Goal: Obtain resource: Obtain resource

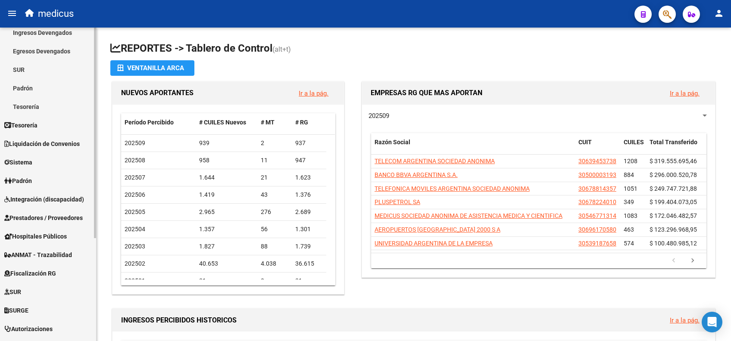
scroll to position [153, 0]
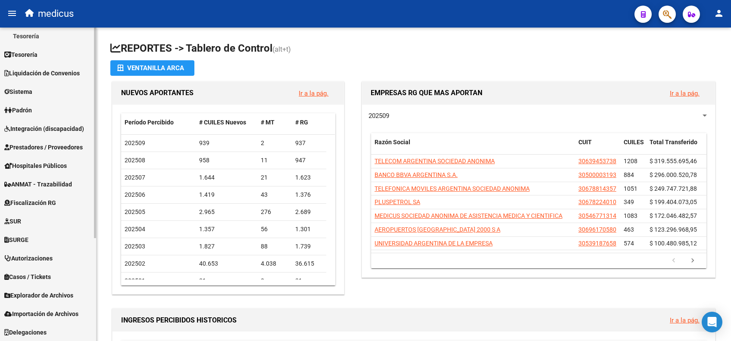
click at [34, 292] on span "Explorador de Archivos" at bounding box center [38, 295] width 69 height 9
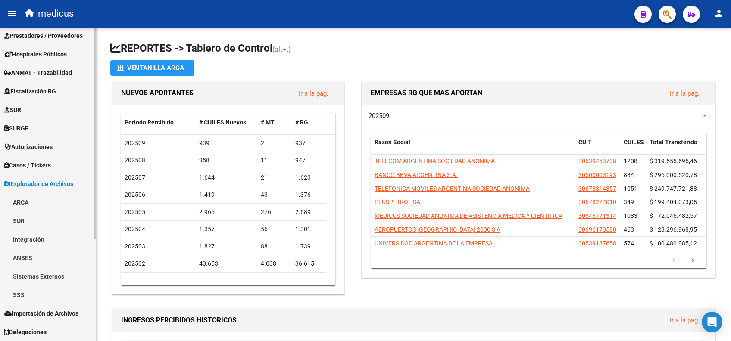
scroll to position [134, 0]
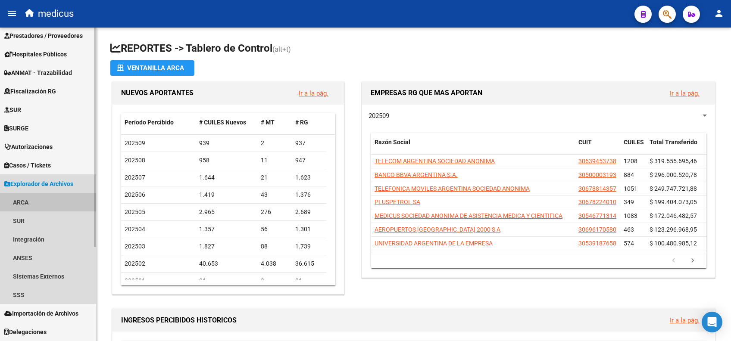
click at [29, 202] on link "ARCA" at bounding box center [48, 202] width 96 height 19
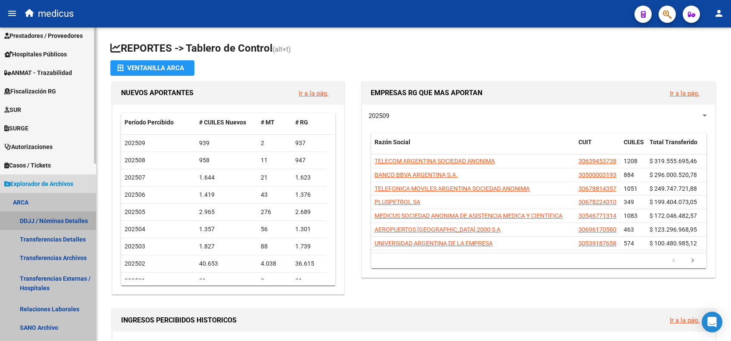
click at [49, 224] on link "DDJJ / Nóminas Detalles" at bounding box center [48, 221] width 96 height 19
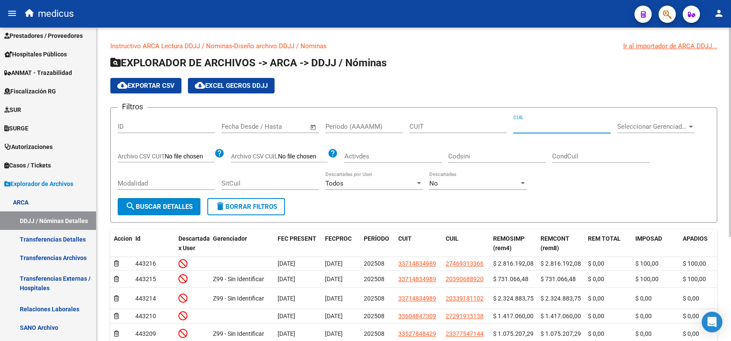
click at [533, 128] on input "CUIL" at bounding box center [561, 127] width 97 height 8
paste input "20-30736526-0"
type input "20-30736526-0"
click at [128, 205] on mat-icon "search" at bounding box center [130, 206] width 10 height 10
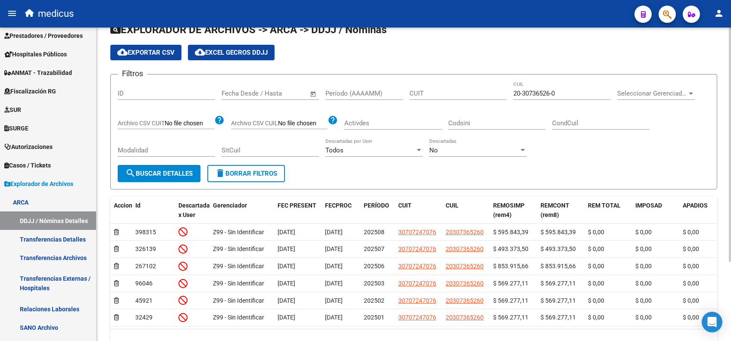
scroll to position [57, 0]
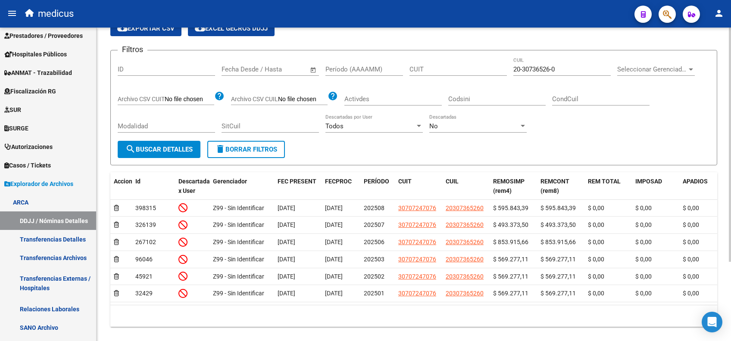
click at [151, 157] on button "search Buscar Detalles" at bounding box center [159, 149] width 83 height 17
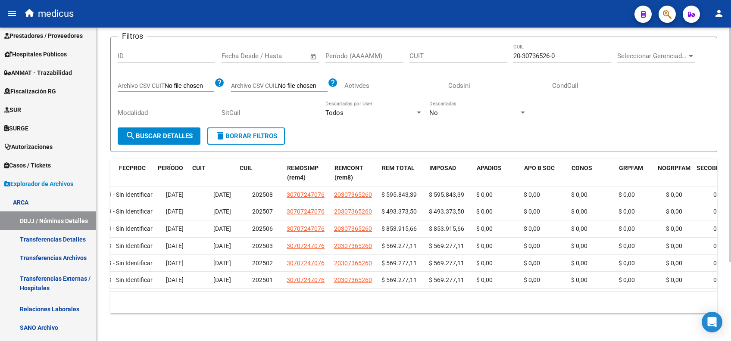
scroll to position [0, 0]
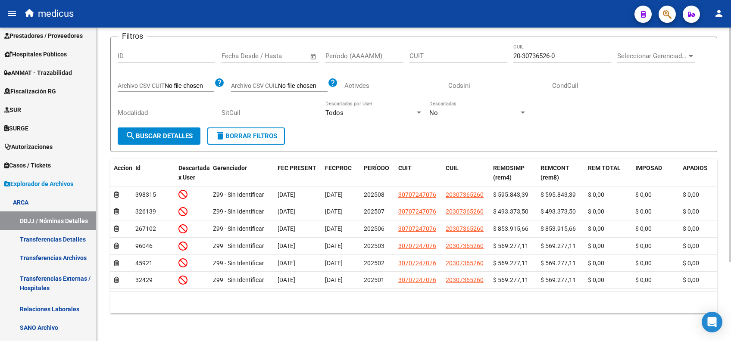
drag, startPoint x: 54, startPoint y: 238, endPoint x: 97, endPoint y: 231, distance: 42.7
click at [54, 238] on link "Transferencias Detalles" at bounding box center [48, 239] width 96 height 19
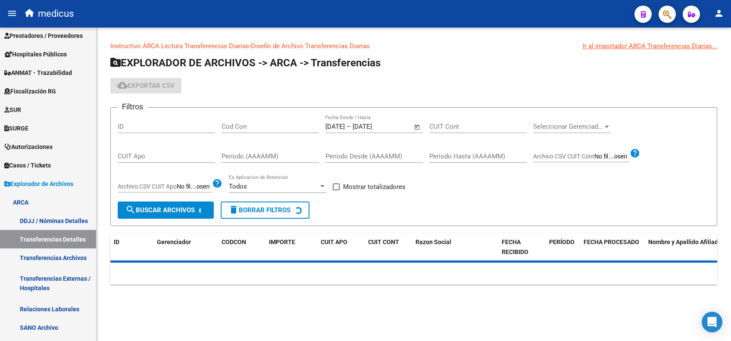
click at [447, 125] on input "CUIT Cont" at bounding box center [477, 127] width 97 height 8
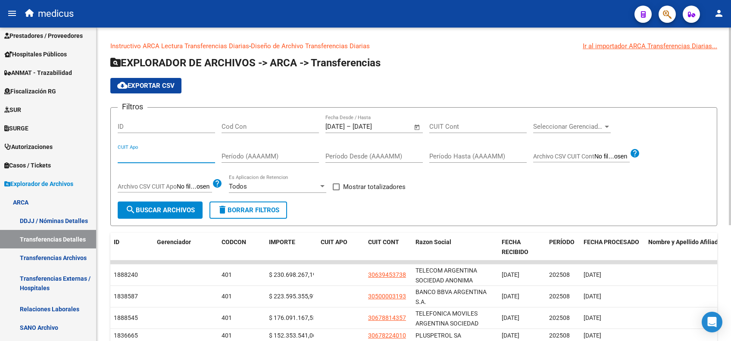
click at [160, 155] on input "CUIT Apo" at bounding box center [166, 157] width 97 height 8
paste input "20-30736526-0"
type input "20-30736526-0"
click at [166, 215] on button "search Buscar Archivos" at bounding box center [160, 210] width 85 height 17
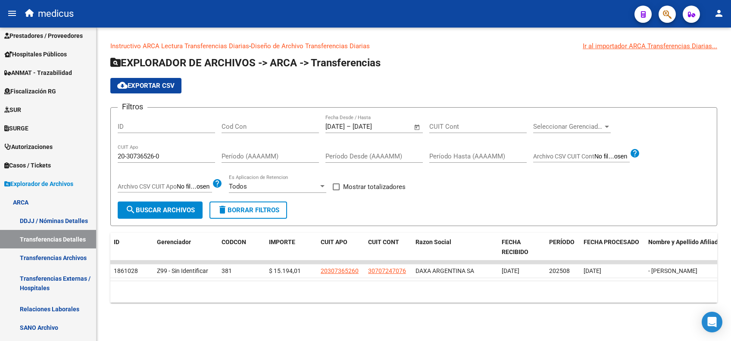
click at [351, 125] on span "–" at bounding box center [349, 127] width 4 height 8
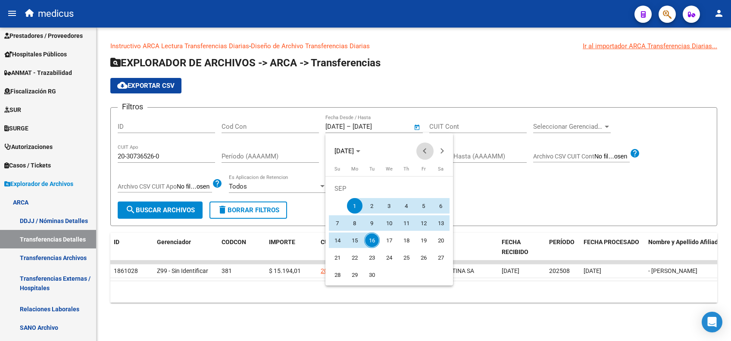
click at [422, 150] on span "Previous month" at bounding box center [424, 151] width 17 height 17
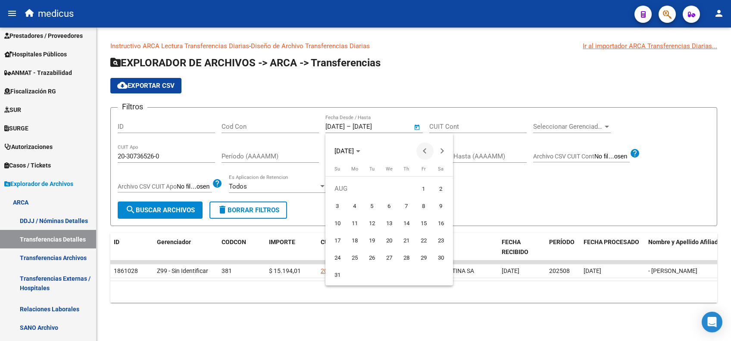
click at [422, 150] on span "Previous month" at bounding box center [424, 151] width 17 height 17
drag, startPoint x: 372, startPoint y: 209, endPoint x: 382, endPoint y: 198, distance: 15.5
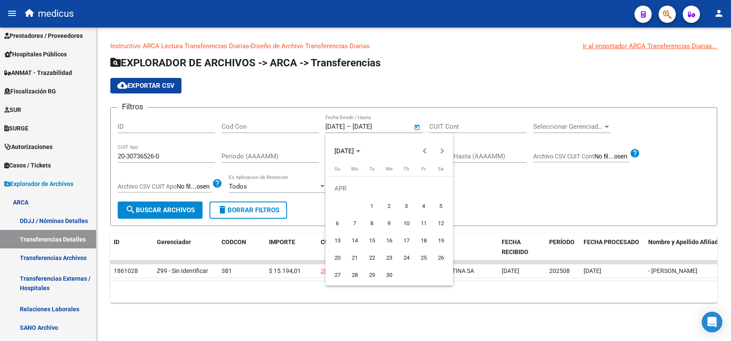
click at [372, 208] on span "1" at bounding box center [372, 206] width 16 height 16
type input "[DATE]"
click at [441, 153] on button "Next month" at bounding box center [442, 151] width 17 height 17
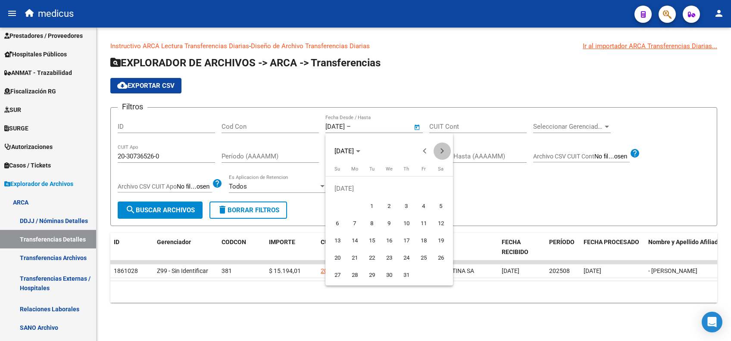
click at [441, 153] on button "Next month" at bounding box center [442, 151] width 17 height 17
click at [448, 150] on span "Next month" at bounding box center [442, 151] width 17 height 17
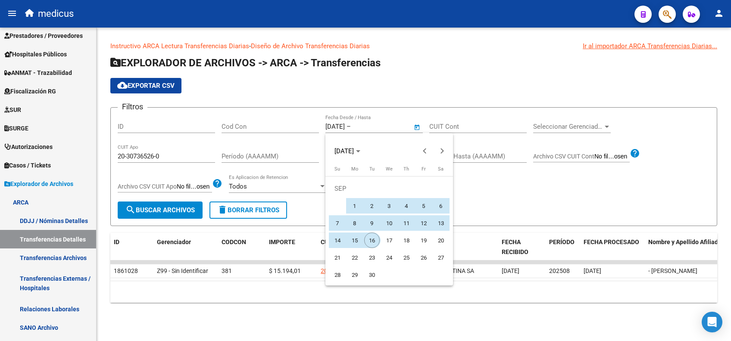
click at [374, 239] on span "16" at bounding box center [372, 241] width 16 height 16
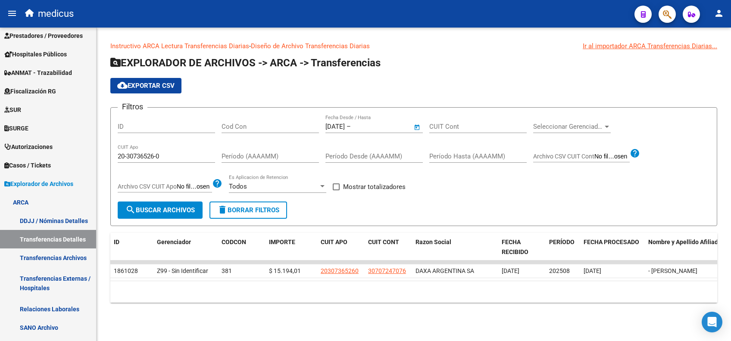
type input "[DATE]"
drag, startPoint x: 331, startPoint y: 190, endPoint x: 335, endPoint y: 191, distance: 4.5
click at [331, 190] on app-bool-drop-down "Todos Es Aplicacion de Retencion" at bounding box center [281, 187] width 104 height 8
click at [338, 190] on span at bounding box center [336, 187] width 7 height 7
click at [336, 190] on input "Mostrar totalizadores" at bounding box center [336, 190] width 0 height 0
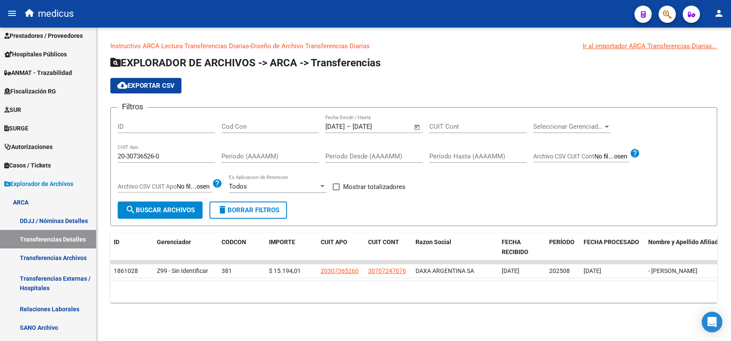
checkbox input "true"
click at [191, 209] on span "search Buscar Archivos" at bounding box center [159, 210] width 69 height 8
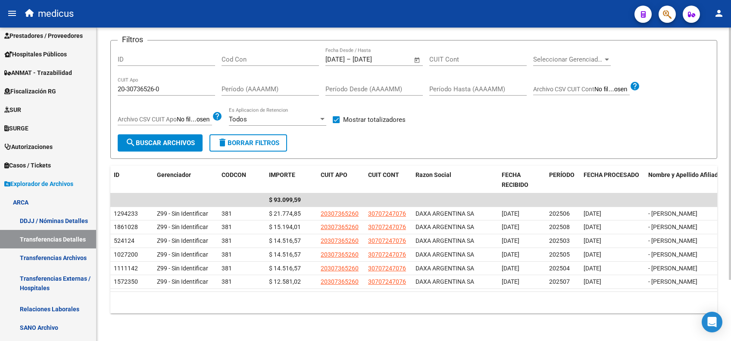
scroll to position [76, 0]
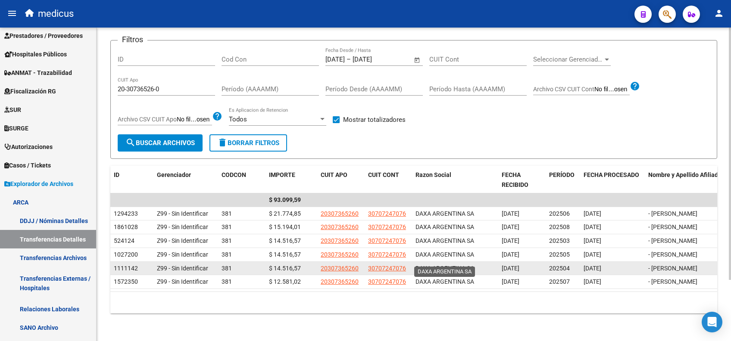
click at [442, 265] on span "DAXA ARGENTINA SA" at bounding box center [444, 268] width 59 height 7
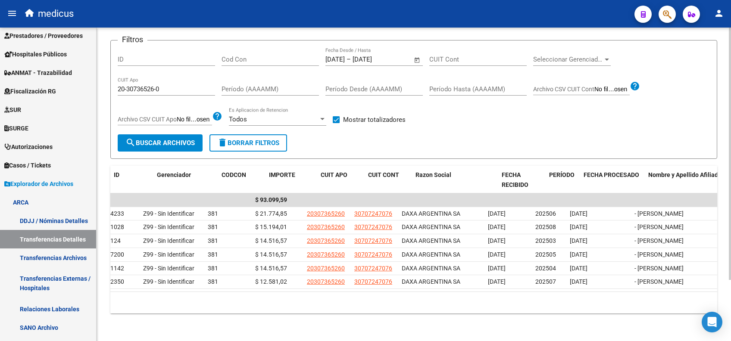
scroll to position [0, 0]
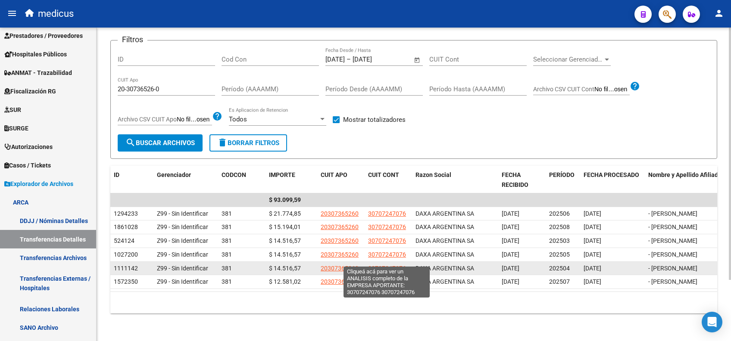
click at [390, 265] on span "30707247076" at bounding box center [387, 268] width 38 height 7
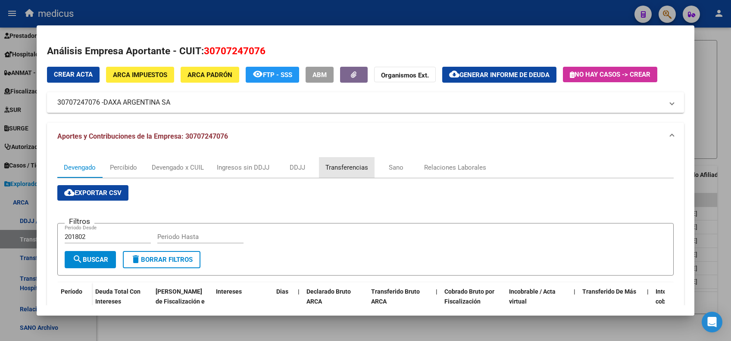
click at [362, 166] on div "Transferencias" at bounding box center [346, 167] width 43 height 9
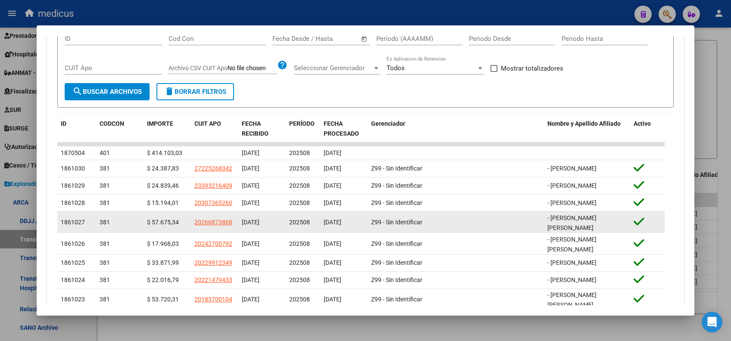
scroll to position [162, 0]
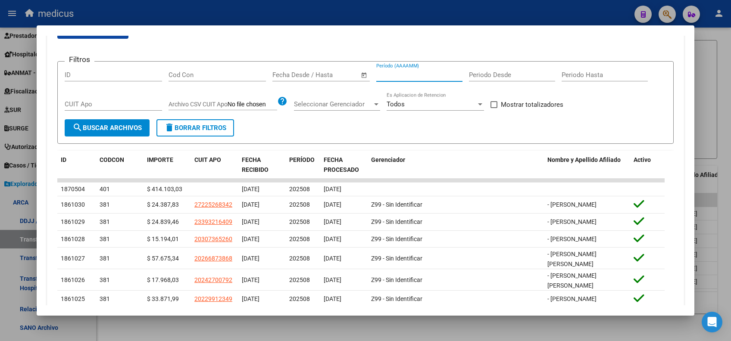
click at [412, 72] on input "Período (AAAAMM)" at bounding box center [419, 75] width 86 height 8
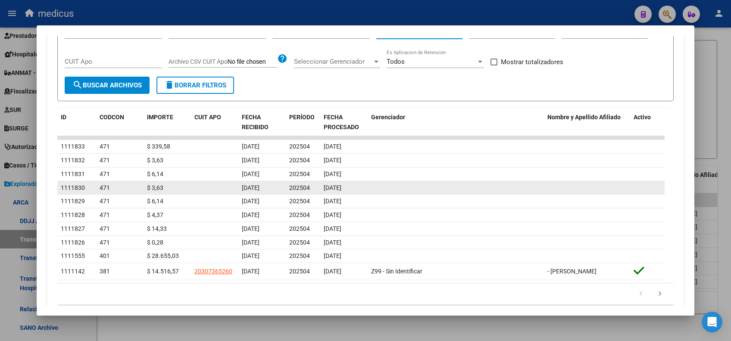
scroll to position [220, 0]
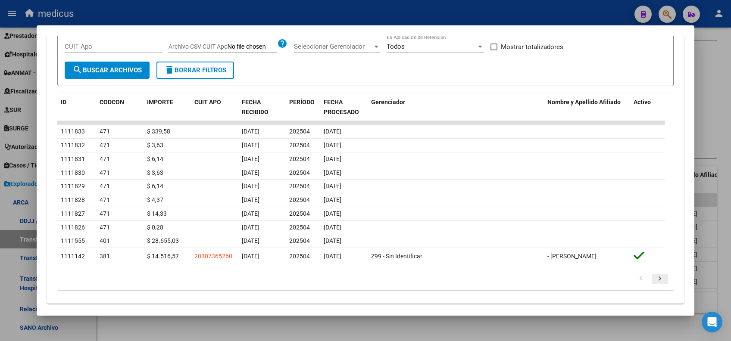
type input "202504"
click at [654, 279] on icon "go to next page" at bounding box center [659, 280] width 11 height 10
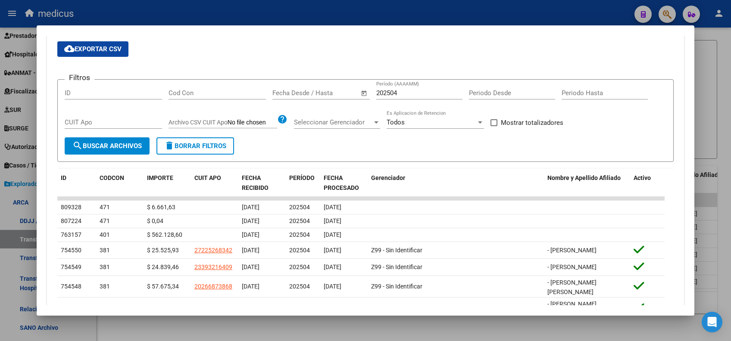
scroll to position [93, 0]
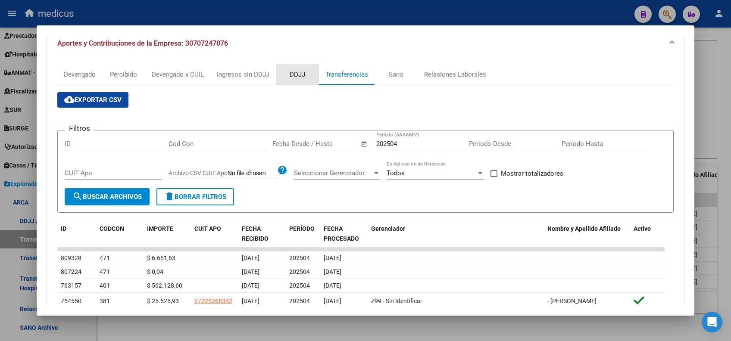
click at [298, 72] on div "DDJJ" at bounding box center [298, 74] width 16 height 9
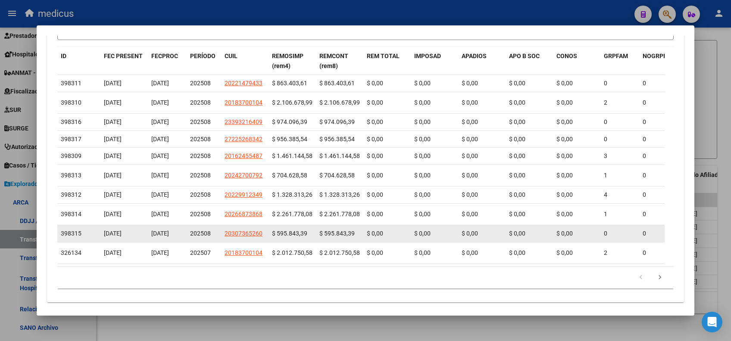
scroll to position [0, 0]
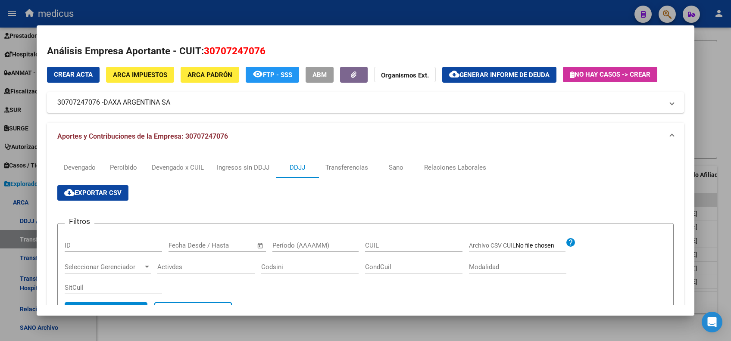
click at [302, 242] on input "Período (AAAAMM)" at bounding box center [315, 246] width 86 height 8
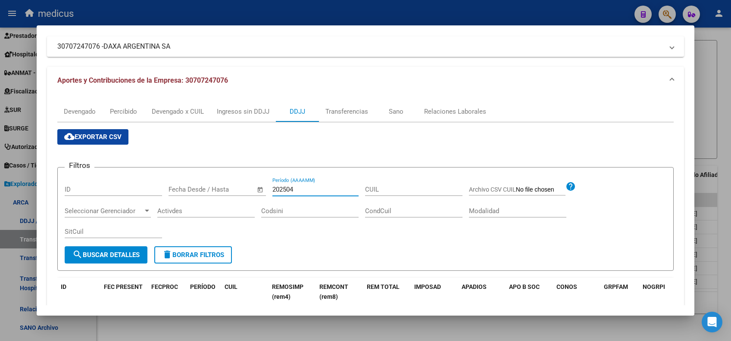
scroll to position [52, 0]
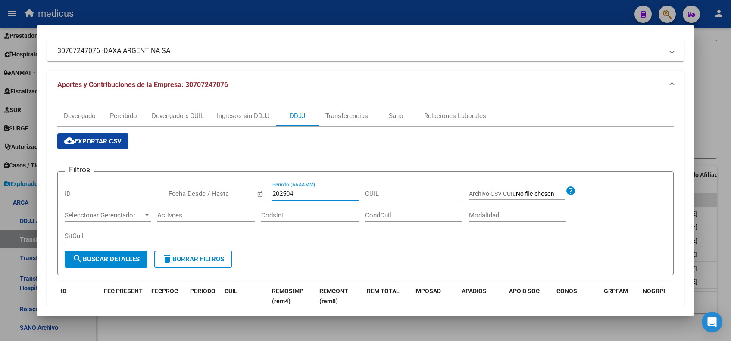
type input "202504"
click at [11, 265] on div at bounding box center [365, 170] width 731 height 341
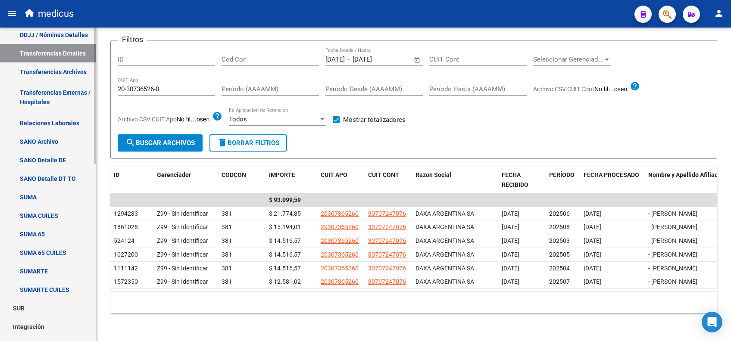
scroll to position [249, 0]
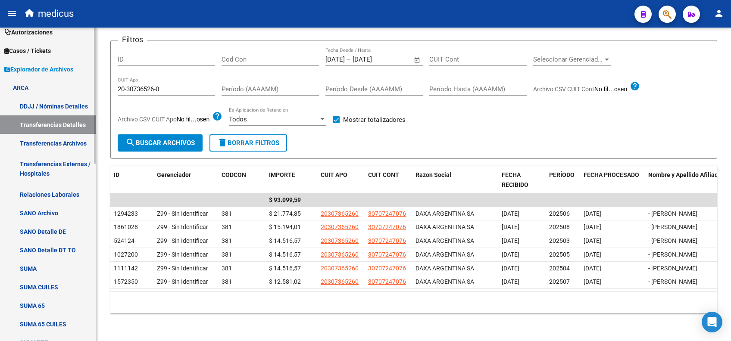
click at [42, 103] on link "DDJJ / Nóminas Detalles" at bounding box center [48, 106] width 96 height 19
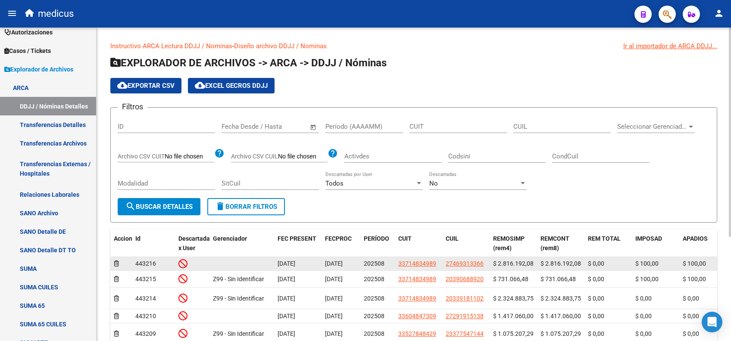
drag, startPoint x: 437, startPoint y: 263, endPoint x: 397, endPoint y: 267, distance: 39.8
click at [397, 267] on datatable-body-cell "33714834989" at bounding box center [418, 263] width 47 height 13
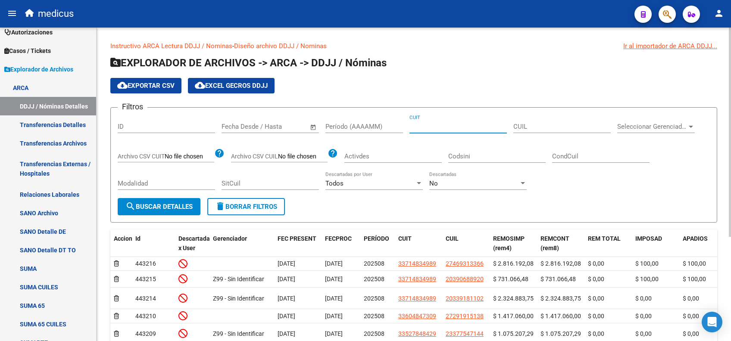
click at [441, 127] on input "CUIT" at bounding box center [457, 127] width 97 height 8
paste input "30-70724707-6"
type input "30-70724707-6"
click at [340, 129] on input "Período (AAAAMM)" at bounding box center [364, 127] width 78 height 8
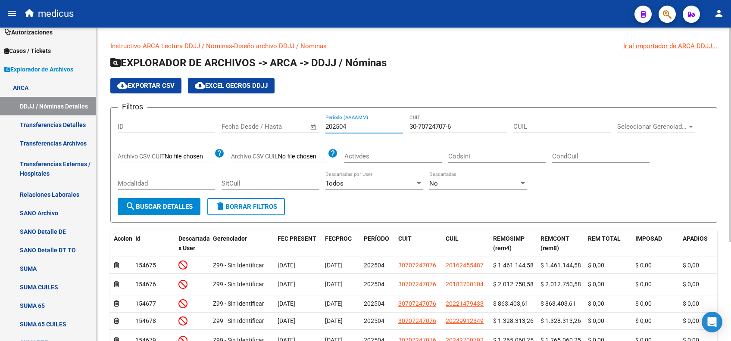
type input "202504"
click at [179, 214] on button "search Buscar Detalles" at bounding box center [159, 206] width 83 height 17
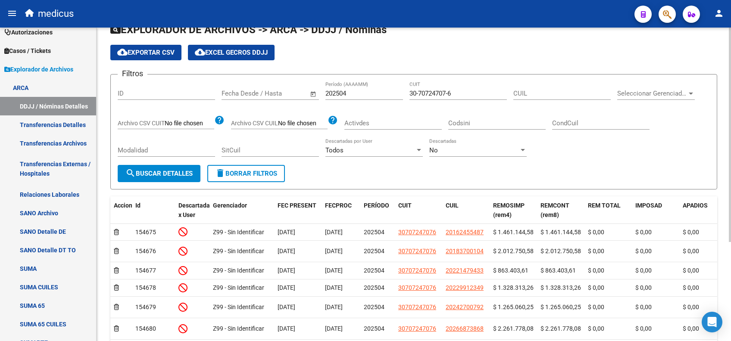
scroll to position [30, 0]
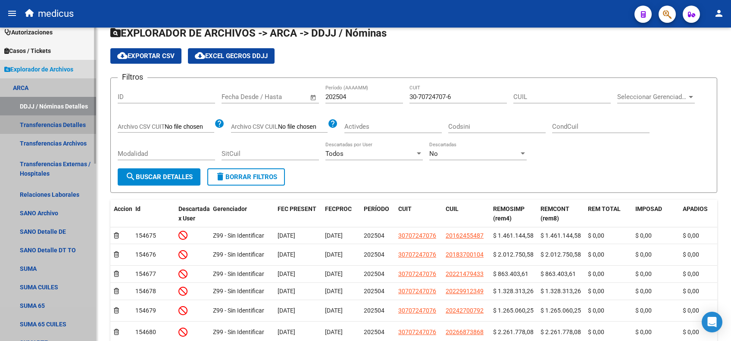
click at [66, 124] on link "Transferencias Detalles" at bounding box center [48, 125] width 96 height 19
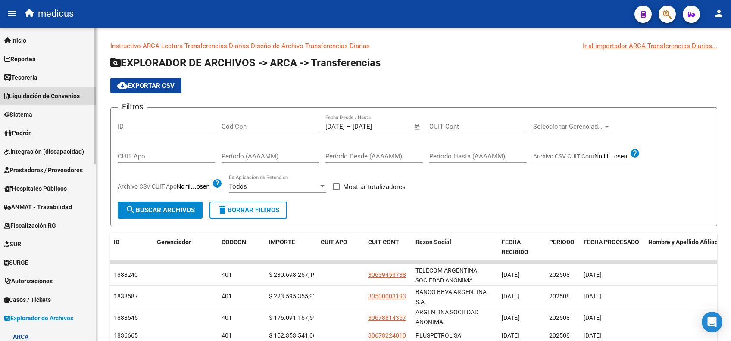
click at [33, 97] on span "Liquidación de Convenios" at bounding box center [41, 95] width 75 height 9
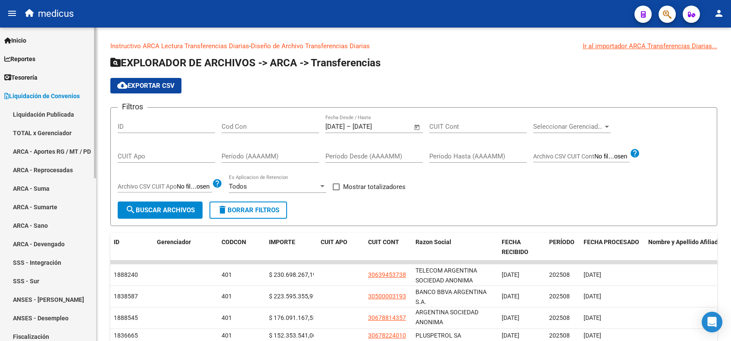
click at [37, 134] on link "TOTAL x Gerenciador" at bounding box center [48, 133] width 96 height 19
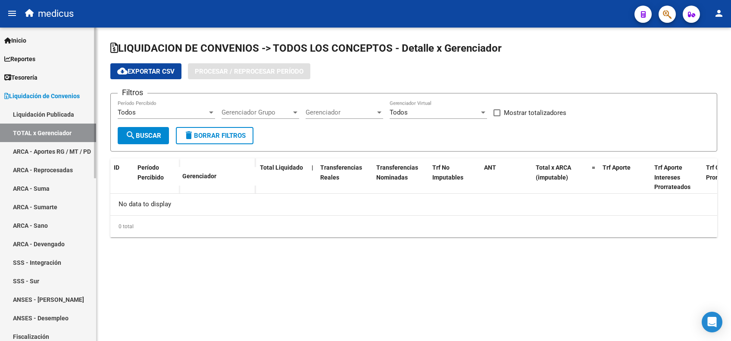
checkbox input "true"
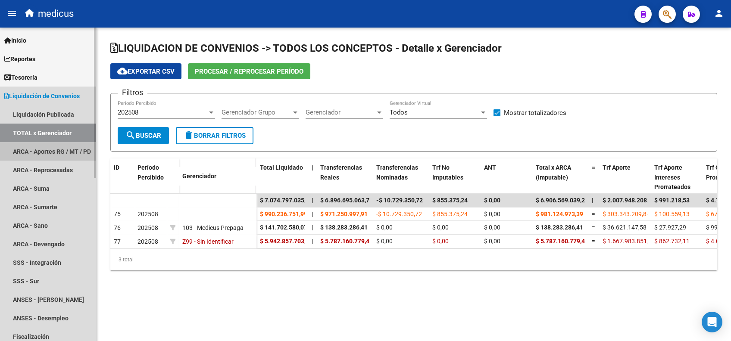
click at [52, 154] on link "ARCA - Aportes RG / MT / PD" at bounding box center [48, 151] width 96 height 19
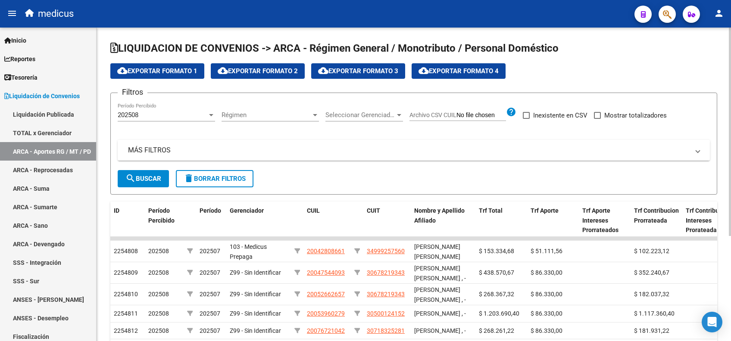
drag, startPoint x: 151, startPoint y: 156, endPoint x: 159, endPoint y: 157, distance: 7.5
click at [151, 155] on mat-expansion-panel-header "MÁS FILTROS" at bounding box center [414, 150] width 592 height 21
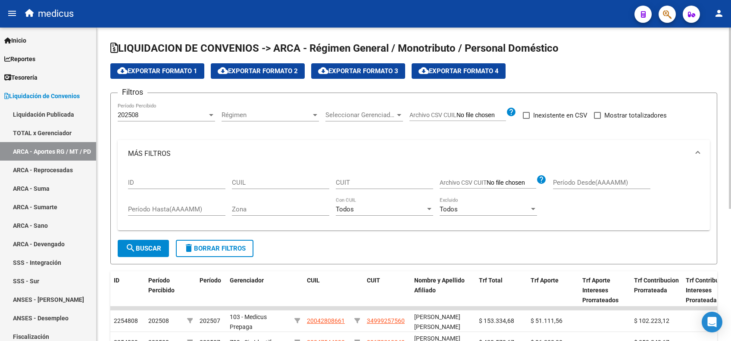
click at [281, 179] on input "CUIL" at bounding box center [280, 183] width 97 height 8
paste input "20-30736526-0"
type input "20-30736526-0"
click at [179, 206] on input "Período Hasta(AAAAMM)" at bounding box center [176, 210] width 97 height 8
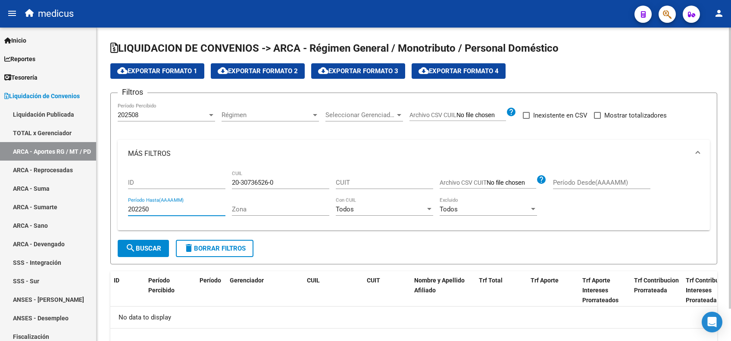
click at [187, 210] on input "202250" at bounding box center [176, 210] width 97 height 8
type input "202504"
click at [596, 117] on span at bounding box center [597, 115] width 7 height 7
click at [597, 119] on input "Mostrar totalizadores" at bounding box center [597, 119] width 0 height 0
checkbox input "true"
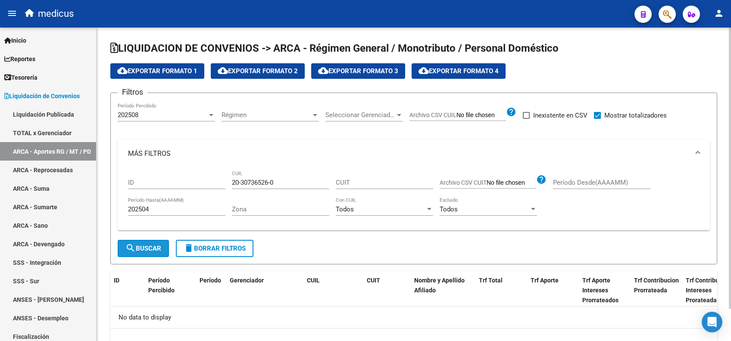
click at [151, 252] on span "search Buscar" at bounding box center [143, 249] width 36 height 8
click at [162, 116] on div "202508" at bounding box center [163, 115] width 90 height 8
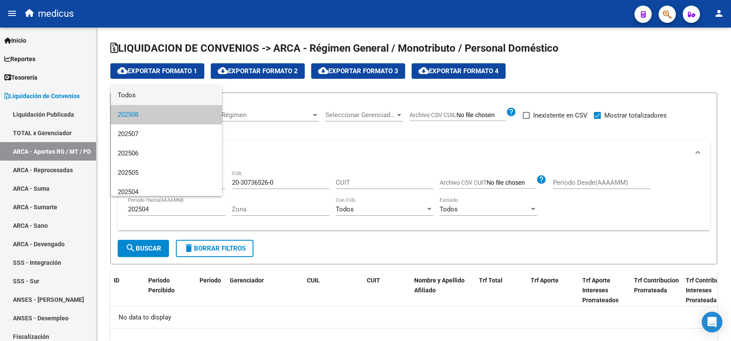
click at [138, 95] on span "Todos" at bounding box center [166, 95] width 97 height 19
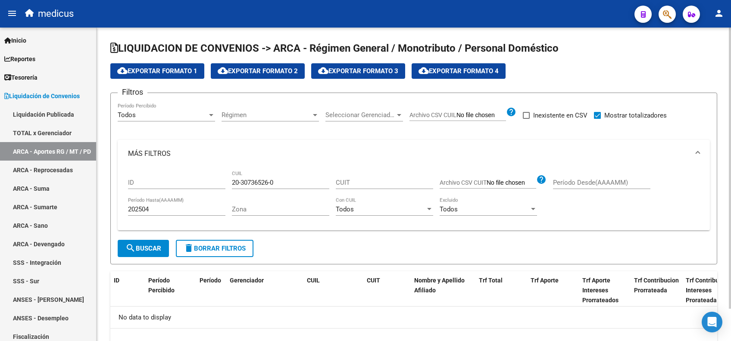
click at [144, 258] on form "Filtros Todos Período Percibido Régimen Régimen Seleccionar Gerenciador Selecci…" at bounding box center [413, 179] width 607 height 172
click at [146, 251] on span "search Buscar" at bounding box center [143, 249] width 36 height 8
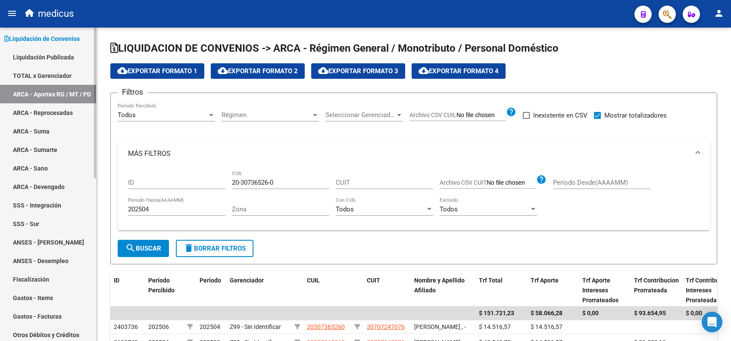
scroll to position [115, 0]
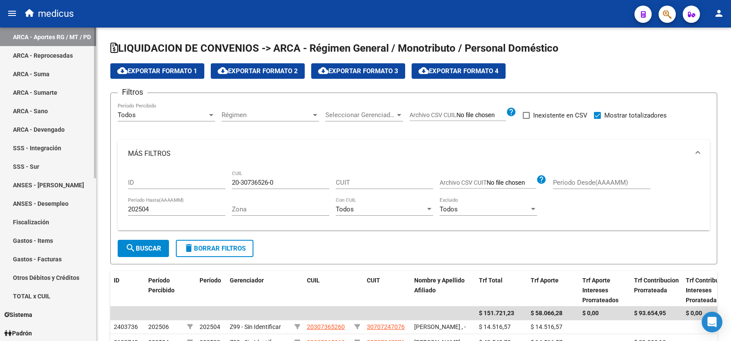
click at [42, 300] on link "TOTAL x CUIL" at bounding box center [48, 296] width 96 height 19
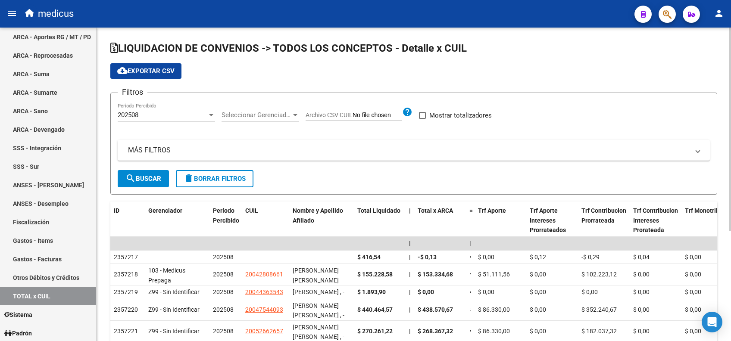
click at [198, 118] on div "202508 Período Percibido" at bounding box center [166, 112] width 97 height 19
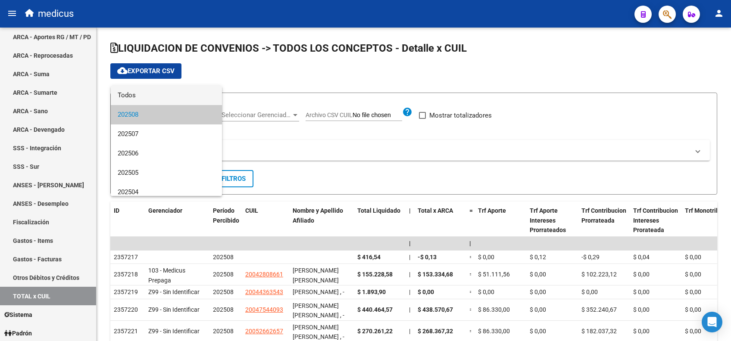
click at [167, 98] on span "Todos" at bounding box center [166, 95] width 97 height 19
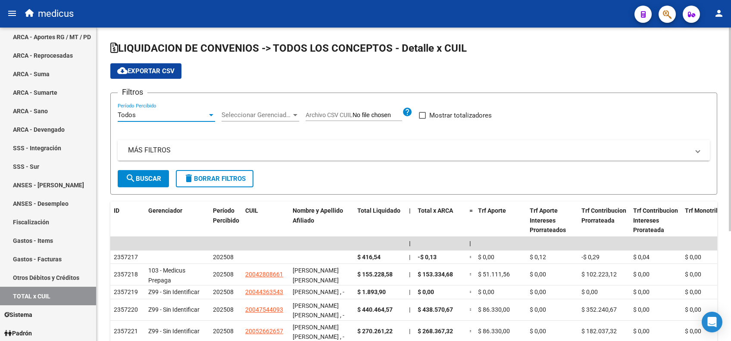
click at [155, 148] on mat-panel-title "MÁS FILTROS" at bounding box center [408, 150] width 561 height 9
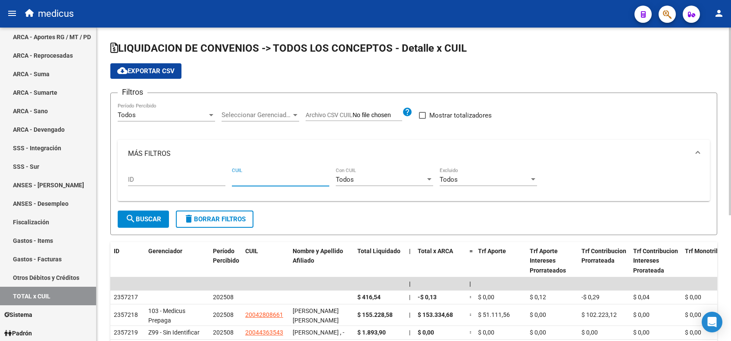
click at [251, 179] on input "CUIL" at bounding box center [280, 180] width 97 height 8
paste input "20-30736526-0"
type input "20-30736526-0"
click at [128, 215] on mat-icon "search" at bounding box center [130, 219] width 10 height 10
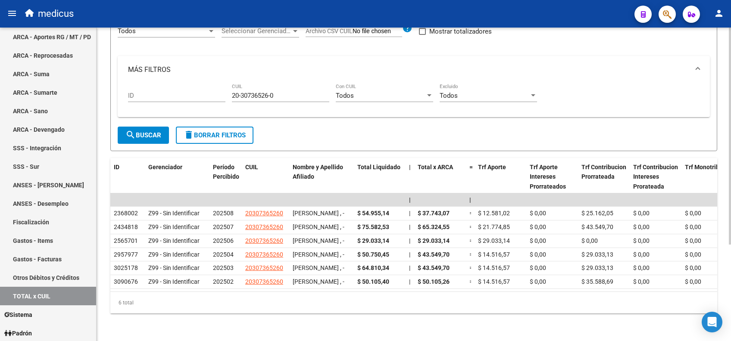
scroll to position [115, 0]
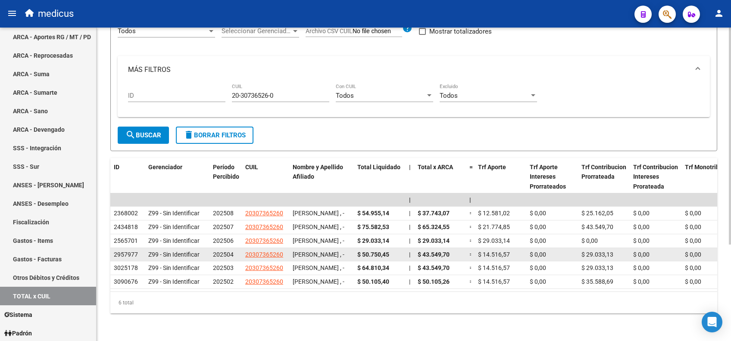
drag, startPoint x: 441, startPoint y: 254, endPoint x: 491, endPoint y: 252, distance: 49.6
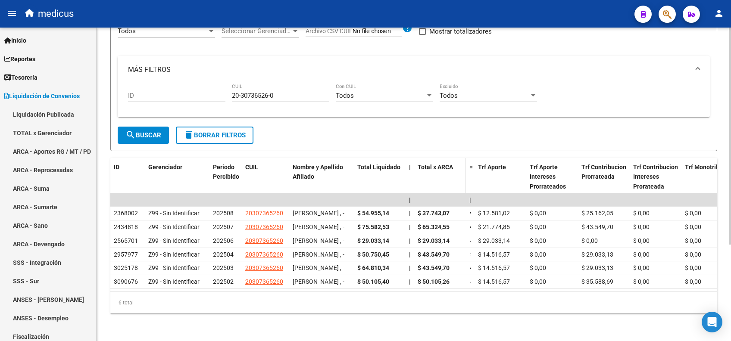
scroll to position [139, 0]
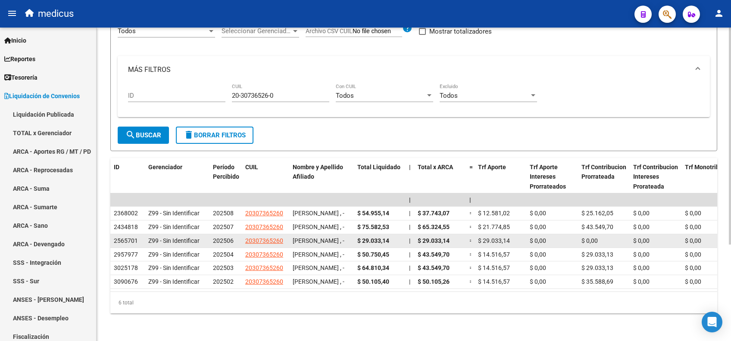
click at [487, 237] on span "$ 29.033,14" at bounding box center [494, 240] width 32 height 7
drag, startPoint x: 477, startPoint y: 205, endPoint x: 514, endPoint y: 205, distance: 37.1
click at [514, 234] on datatable-body-cell "$ 29.033,14" at bounding box center [501, 240] width 52 height 13
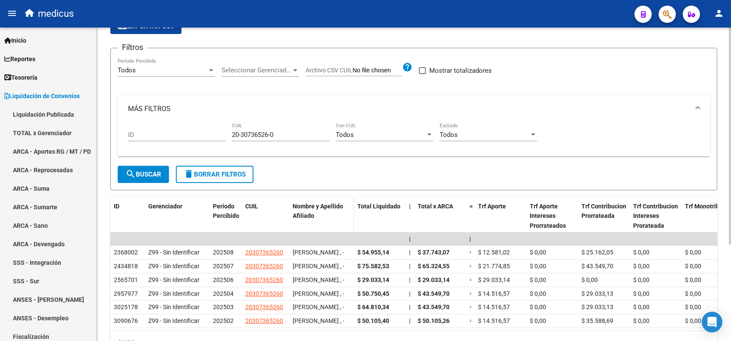
scroll to position [115, 0]
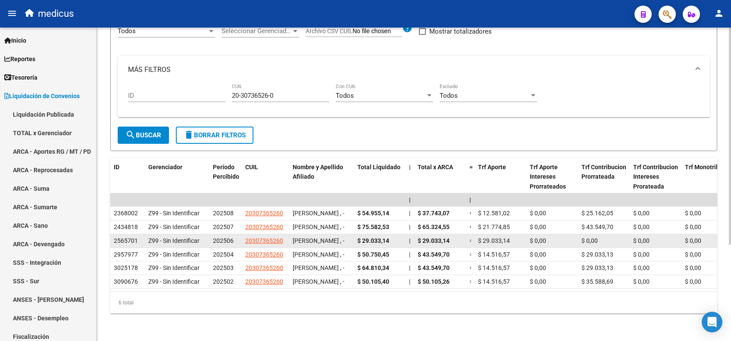
click at [123, 237] on span "2565701" at bounding box center [126, 240] width 24 height 7
copy span "2565701"
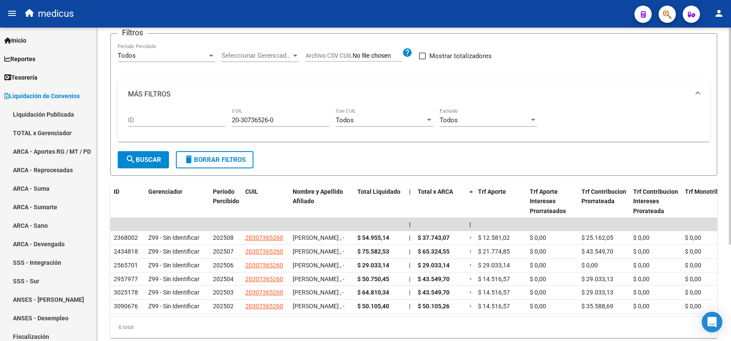
scroll to position [0, 0]
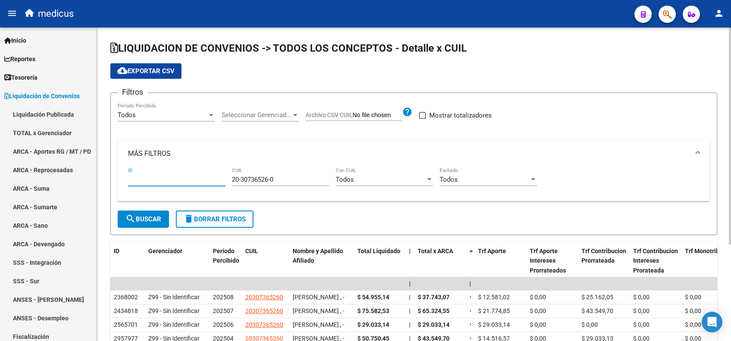
click at [145, 179] on input "ID" at bounding box center [176, 180] width 97 height 8
paste input "2565701"
type input "2565701"
click at [150, 215] on span "search Buscar" at bounding box center [143, 219] width 36 height 8
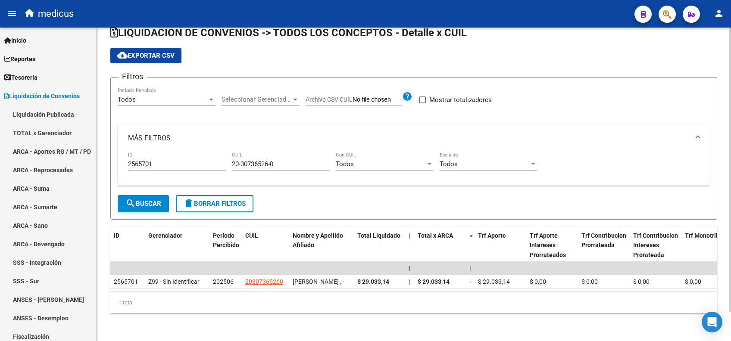
scroll to position [31, 0]
drag, startPoint x: 297, startPoint y: 145, endPoint x: 206, endPoint y: 148, distance: 91.9
click at [206, 152] on div "2565701 ID 20-30736526-0 CUIL Todos Con CUIL Todos Excluido" at bounding box center [413, 165] width 571 height 27
click at [150, 200] on span "search Buscar" at bounding box center [143, 204] width 36 height 8
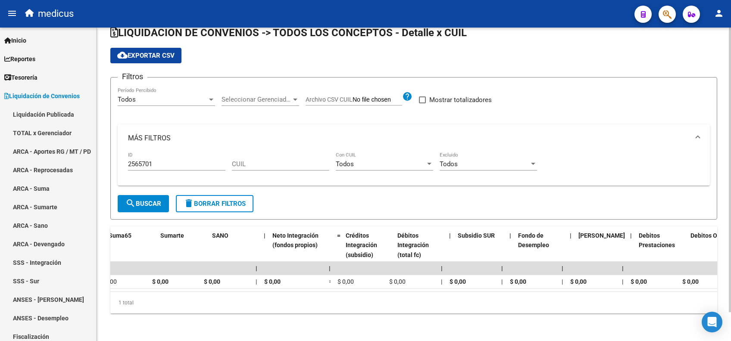
scroll to position [0, 977]
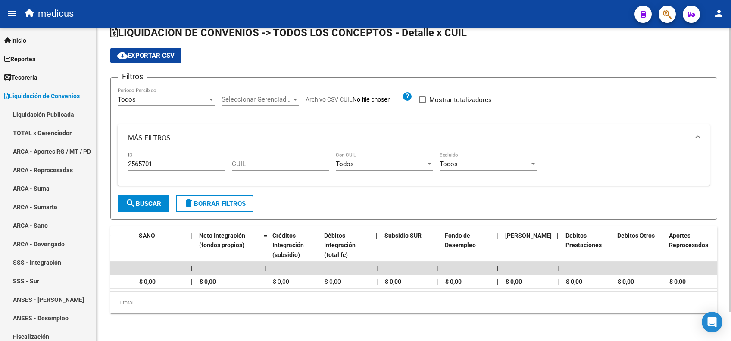
drag, startPoint x: 496, startPoint y: 292, endPoint x: 454, endPoint y: 305, distance: 44.0
click at [340, 302] on div "1 total" at bounding box center [413, 303] width 607 height 22
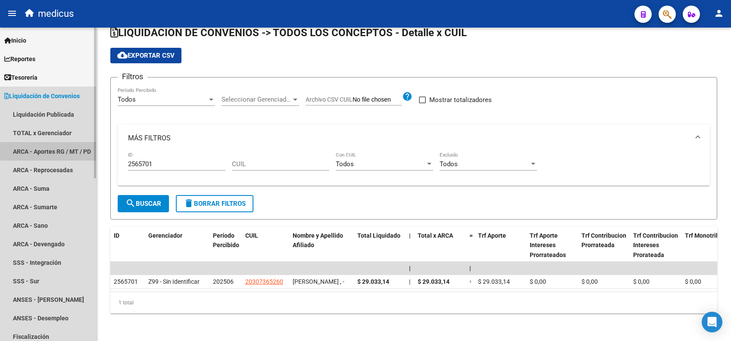
click at [48, 148] on link "ARCA - Aportes RG / MT / PD" at bounding box center [48, 151] width 96 height 19
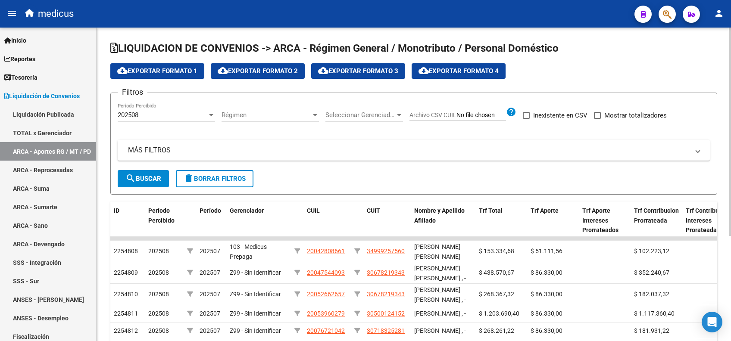
click at [143, 178] on span "search Buscar" at bounding box center [143, 179] width 36 height 8
click at [140, 148] on mat-panel-title "MÁS FILTROS" at bounding box center [408, 150] width 561 height 9
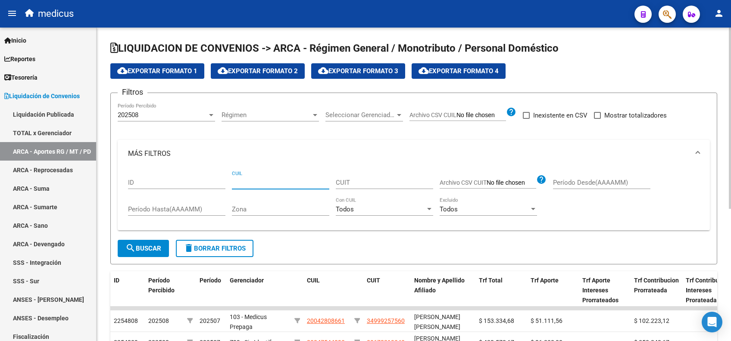
click at [284, 182] on input "CUIL" at bounding box center [280, 183] width 97 height 8
paste input "25-65701"
drag, startPoint x: 265, startPoint y: 179, endPoint x: 182, endPoint y: 172, distance: 83.1
click at [182, 172] on div "ID 25-65701 CUIL CUIT Archivo CSV CUIT help Período Desde(AAAAMM) Período Hasta…" at bounding box center [413, 196] width 571 height 56
paste input "0-30736526-0"
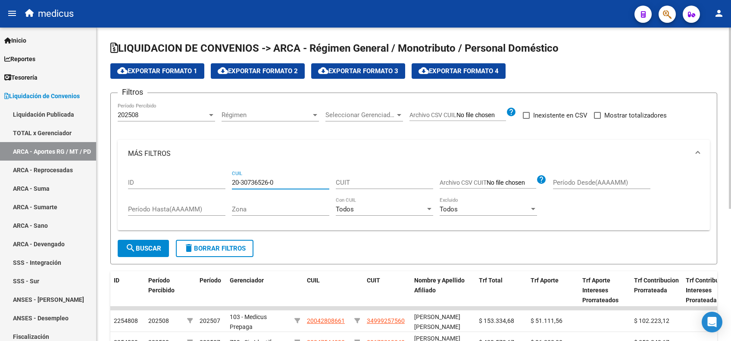
type input "20-30736526-0"
click at [143, 109] on div "202508 Período Percibido" at bounding box center [166, 112] width 97 height 19
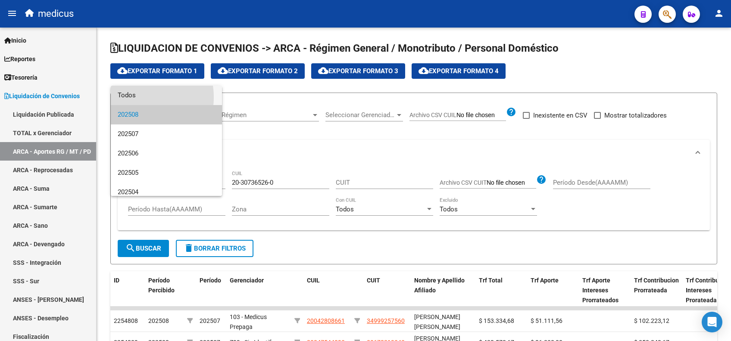
click at [133, 97] on span "Todos" at bounding box center [166, 95] width 97 height 19
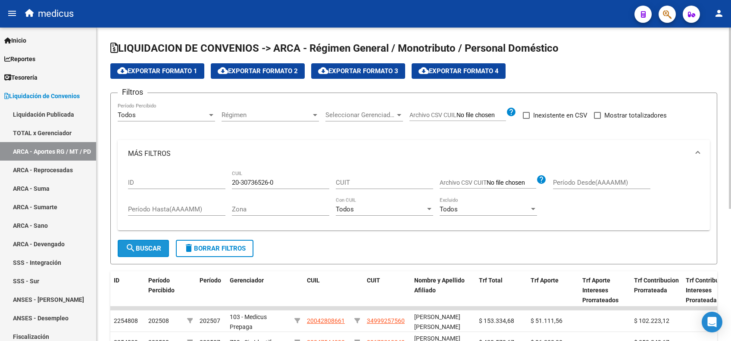
drag, startPoint x: 152, startPoint y: 248, endPoint x: 319, endPoint y: 250, distance: 166.8
click at [152, 248] on span "search Buscar" at bounding box center [143, 249] width 36 height 8
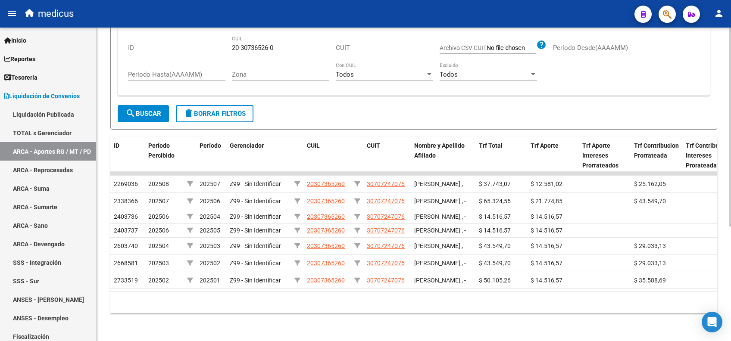
scroll to position [172, 0]
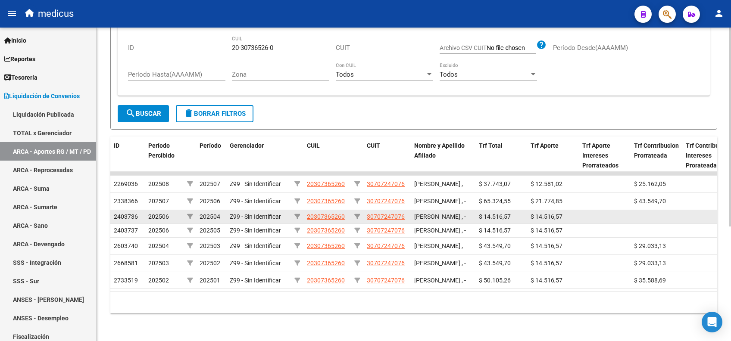
drag, startPoint x: 138, startPoint y: 191, endPoint x: 111, endPoint y: 194, distance: 27.3
click at [111, 210] on datatable-body-cell "2403736" at bounding box center [127, 216] width 34 height 13
copy span "2403736"
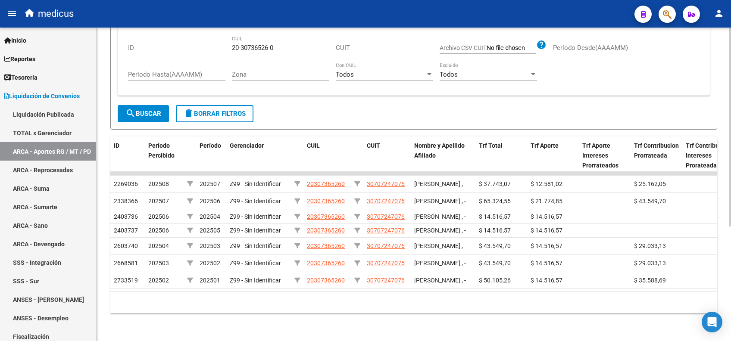
click at [139, 310] on div "10 total 1" at bounding box center [413, 303] width 607 height 22
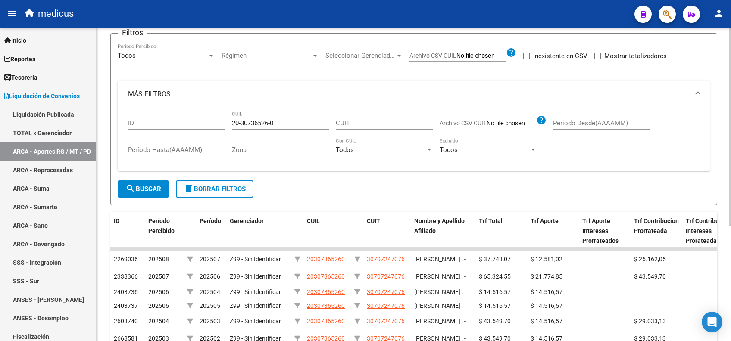
scroll to position [0, 0]
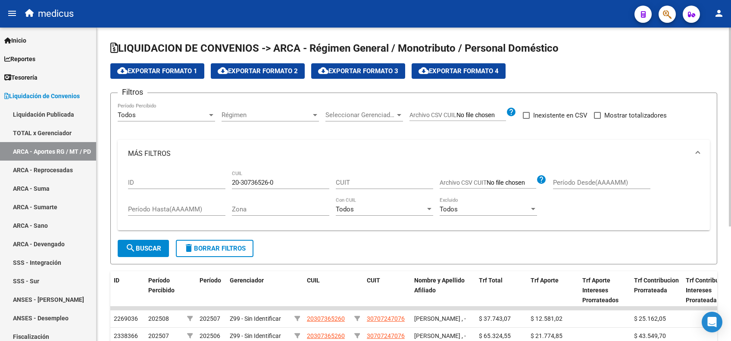
click at [166, 72] on span "cloud_download Exportar Formato 1" at bounding box center [157, 71] width 80 height 8
drag, startPoint x: 114, startPoint y: 282, endPoint x: 122, endPoint y: 274, distance: 11.9
click at [114, 281] on datatable-header-cell "ID" at bounding box center [127, 291] width 34 height 38
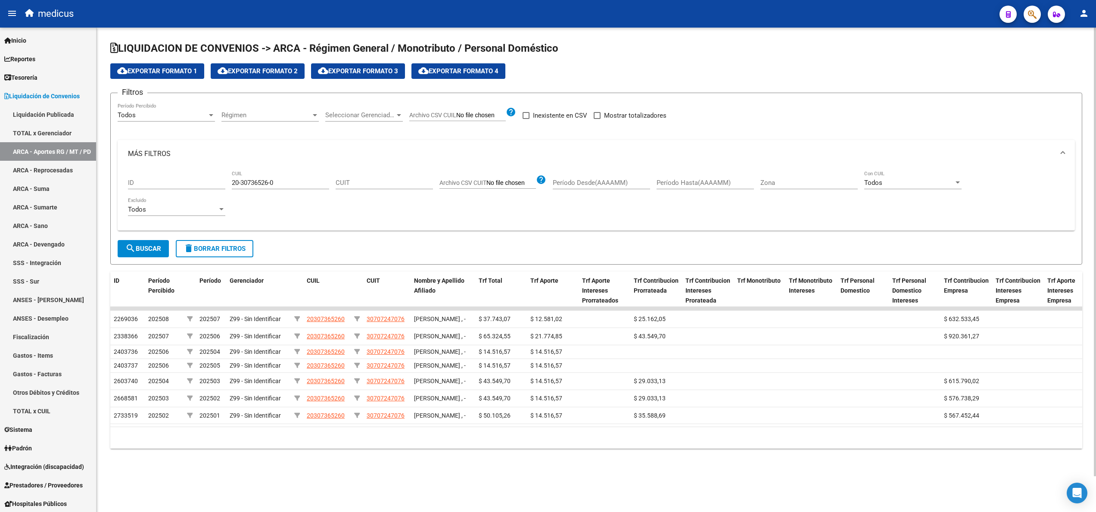
drag, startPoint x: 460, startPoint y: 479, endPoint x: 469, endPoint y: 478, distance: 8.7
click at [469, 341] on div "10 total 1" at bounding box center [596, 438] width 972 height 22
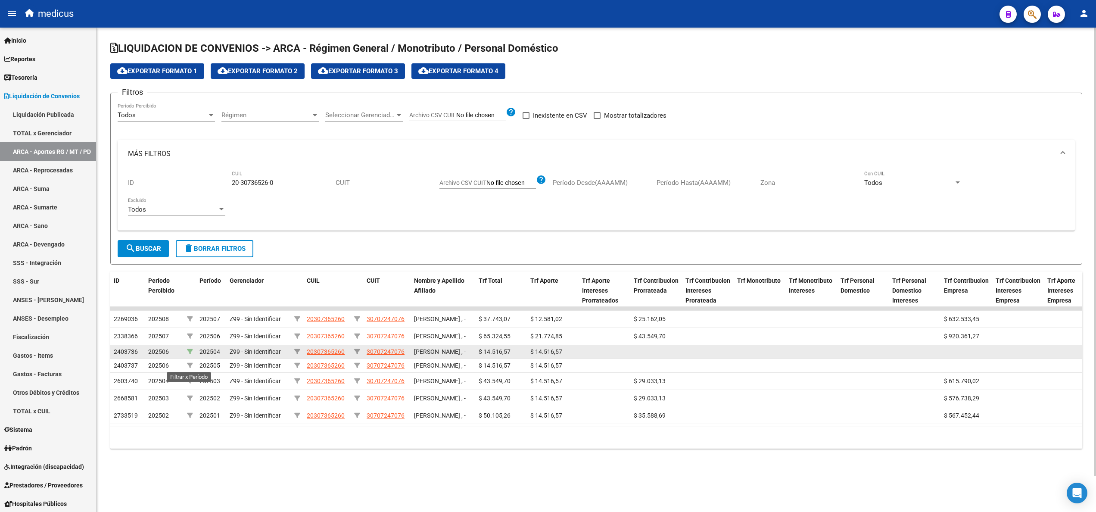
click at [190, 341] on icon at bounding box center [190, 352] width 6 height 6
type input "202504"
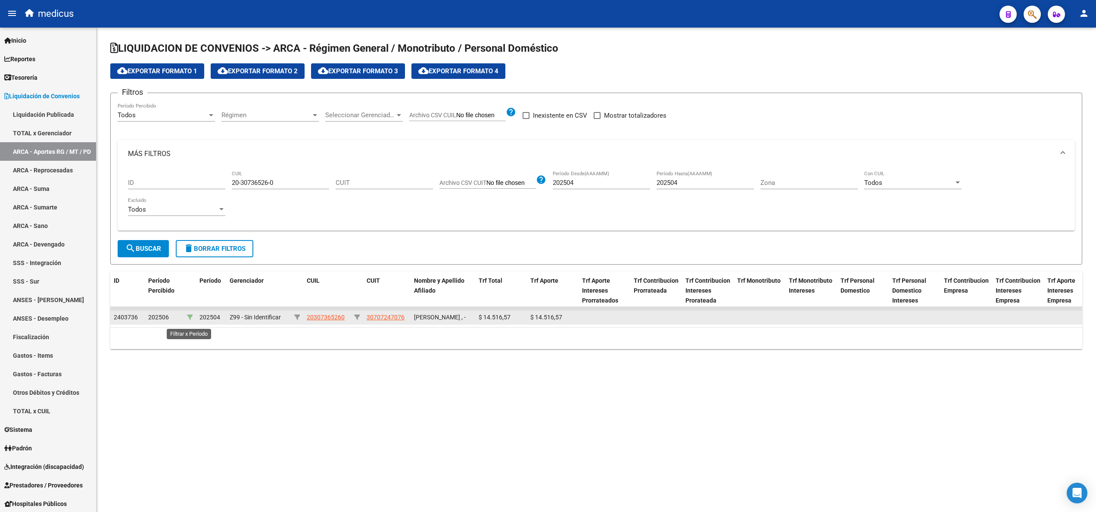
click at [190, 320] on icon at bounding box center [190, 317] width 6 height 6
click at [192, 320] on icon at bounding box center [190, 317] width 6 height 6
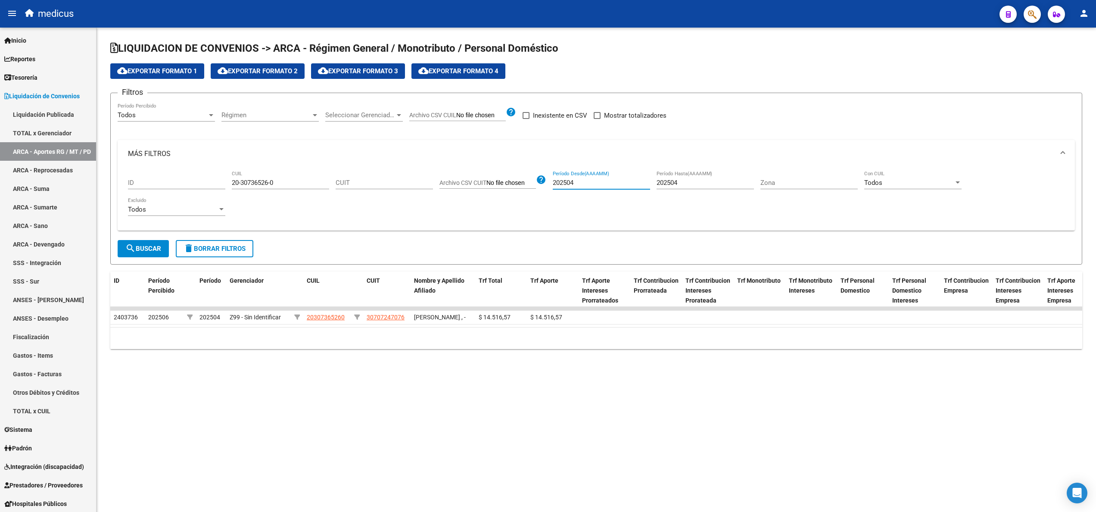
drag, startPoint x: 591, startPoint y: 184, endPoint x: 485, endPoint y: 183, distance: 106.5
click at [485, 182] on div "ID 20-30736526-0 CUIL CUIT Archivo CSV CUIT help 202504 Período Desde(AAAAMM) 2…" at bounding box center [596, 196] width 937 height 56
drag, startPoint x: 671, startPoint y: 181, endPoint x: 580, endPoint y: 178, distance: 91.4
click at [580, 178] on div "ID 20-30736526-0 CUIL CUIT Archivo CSV CUIT help Período Desde(AAAAMM) 202504 P…" at bounding box center [596, 196] width 937 height 56
drag, startPoint x: 678, startPoint y: 184, endPoint x: 601, endPoint y: 162, distance: 80.8
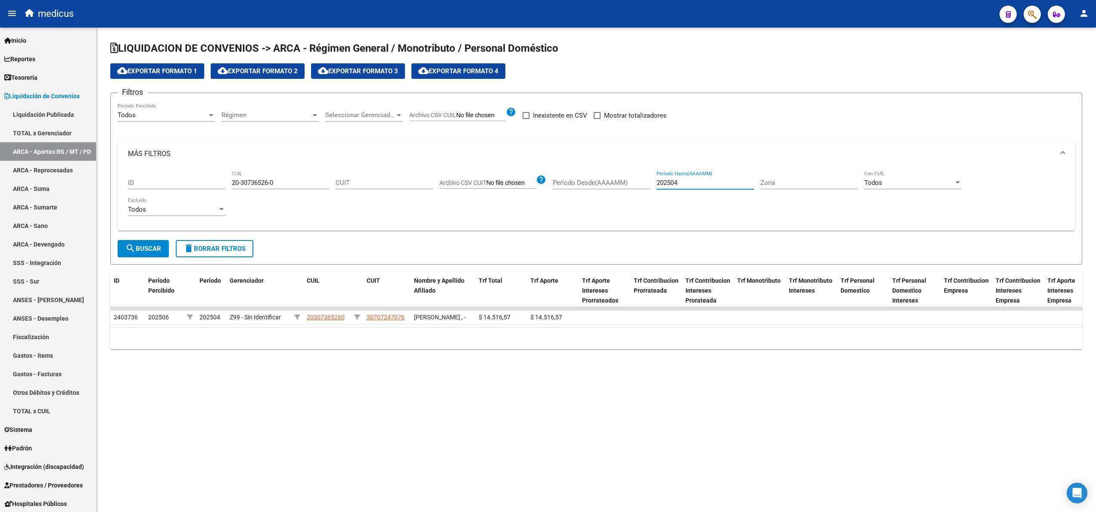
click at [601, 162] on mat-expansion-panel "MÁS FILTROS ID 20-30736526-0 CUIL CUIT Archivo CSV CUIT help Período Desde(AAAA…" at bounding box center [597, 185] width 958 height 91
click at [141, 253] on span "search Buscar" at bounding box center [143, 249] width 36 height 8
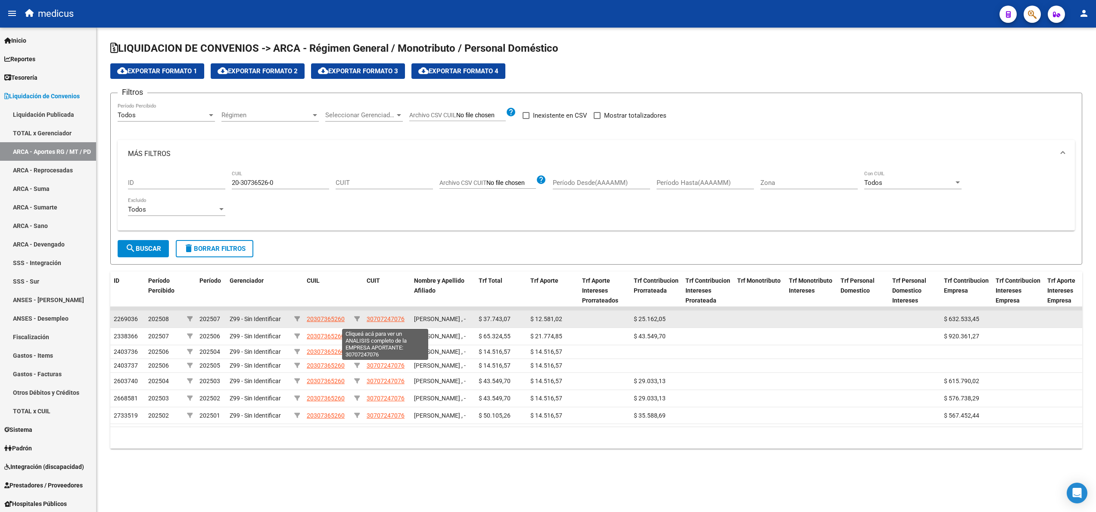
drag, startPoint x: 407, startPoint y: 325, endPoint x: 368, endPoint y: 325, distance: 38.8
click at [368, 325] on datatable-body-cell "30707247076" at bounding box center [386, 319] width 47 height 17
copy span "30707247076"
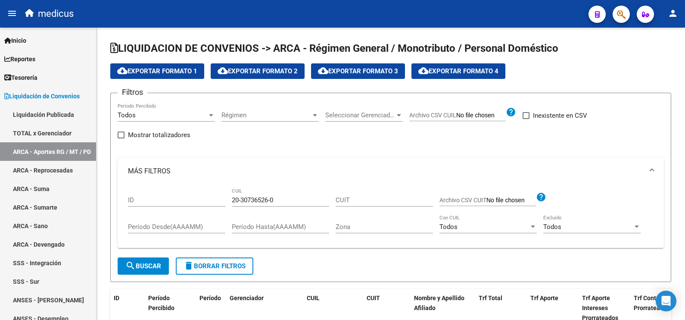
click at [353, 205] on div "CUIT" at bounding box center [384, 201] width 97 height 27
click at [354, 202] on input "CUIT" at bounding box center [384, 200] width 97 height 8
paste input "30-70724707-6"
type input "30-70724707-6"
drag, startPoint x: 290, startPoint y: 203, endPoint x: 178, endPoint y: 211, distance: 111.9
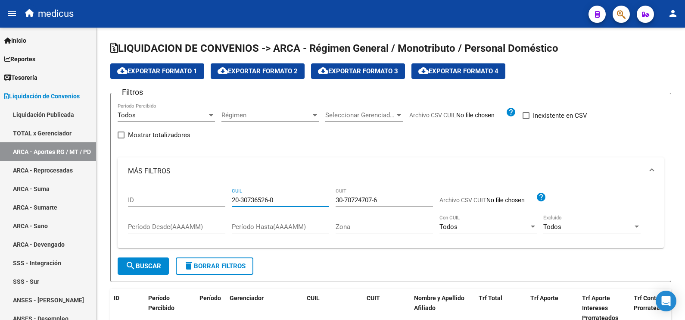
click at [178, 211] on div "ID 20-30736526-0 CUIL 30-70724707-6 CUIT Archivo CSV CUIT help Período Desde(AA…" at bounding box center [391, 213] width 526 height 56
click at [141, 261] on button "search Buscar" at bounding box center [143, 265] width 51 height 17
click at [145, 264] on span "search Buscar" at bounding box center [143, 266] width 36 height 8
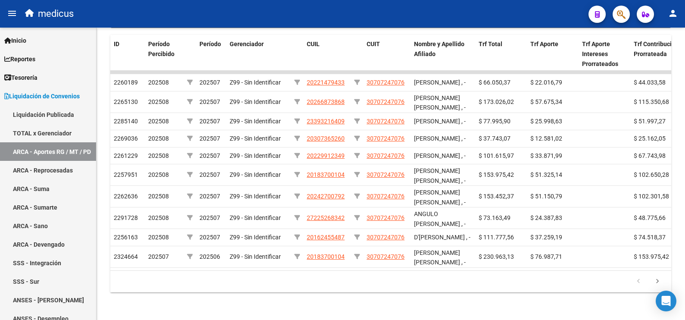
scroll to position [231, 0]
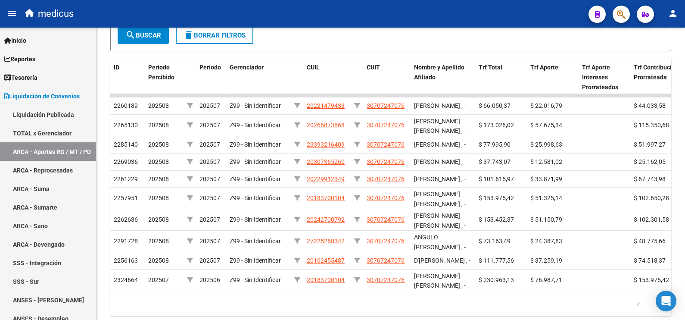
click at [212, 66] on span "Período" at bounding box center [211, 67] width 22 height 7
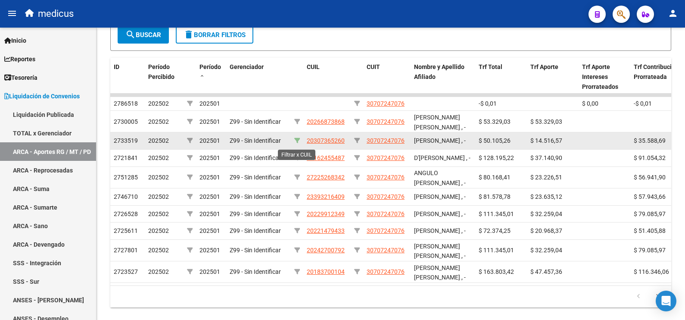
click at [299, 141] on icon at bounding box center [297, 140] width 6 height 6
type input "20-30736526-0"
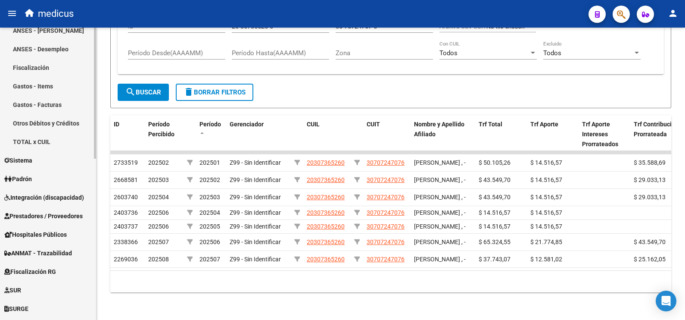
scroll to position [323, 0]
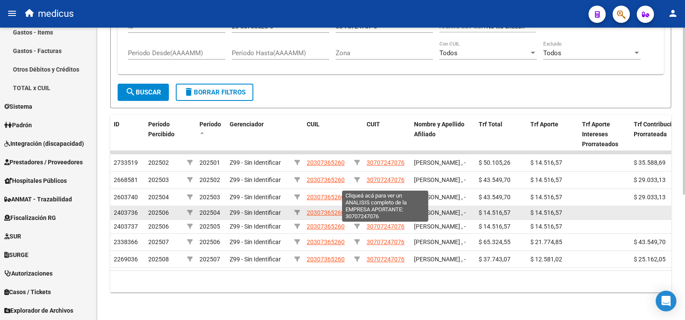
drag, startPoint x: 406, startPoint y: 185, endPoint x: 368, endPoint y: 186, distance: 37.5
click at [368, 208] on div "30707247076" at bounding box center [387, 213] width 41 height 10
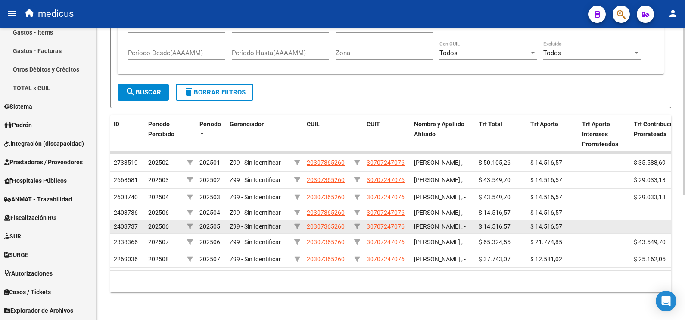
copy span "30707247076"
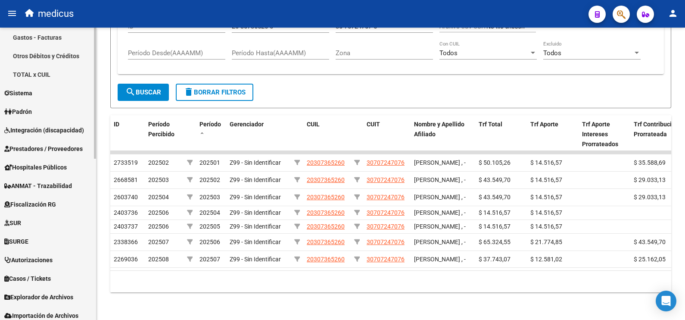
scroll to position [359, 0]
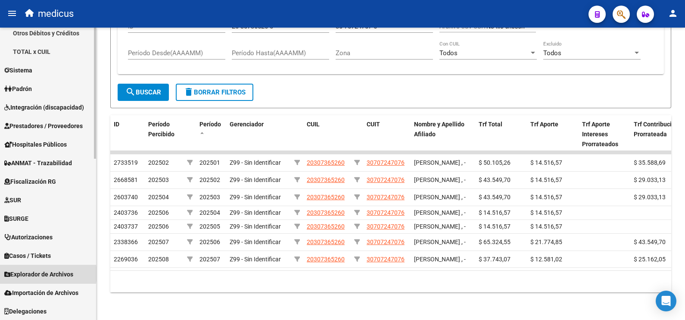
click at [41, 273] on span "Explorador de Archivos" at bounding box center [38, 273] width 69 height 9
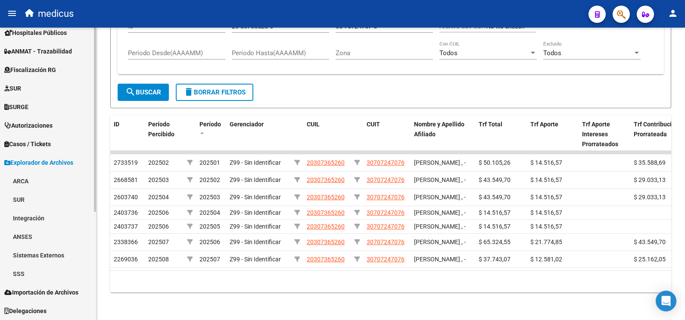
scroll to position [155, 0]
click at [31, 187] on link "ARCA" at bounding box center [48, 181] width 96 height 19
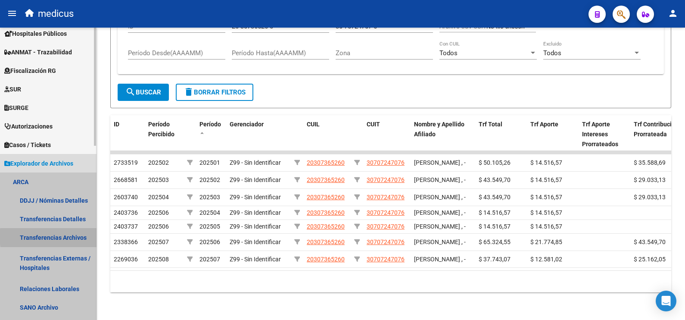
click at [69, 237] on link "Transferencias Archivos" at bounding box center [48, 237] width 96 height 19
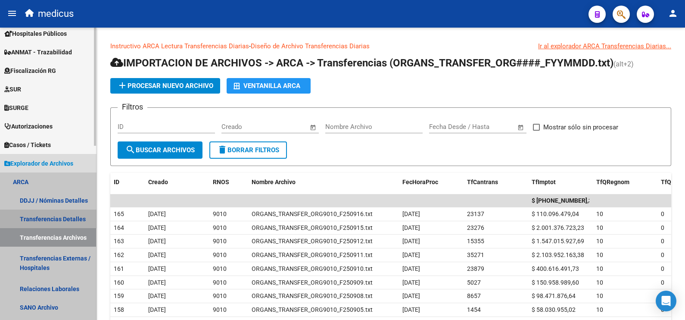
click at [59, 212] on link "Transferencias Detalles" at bounding box center [48, 218] width 96 height 19
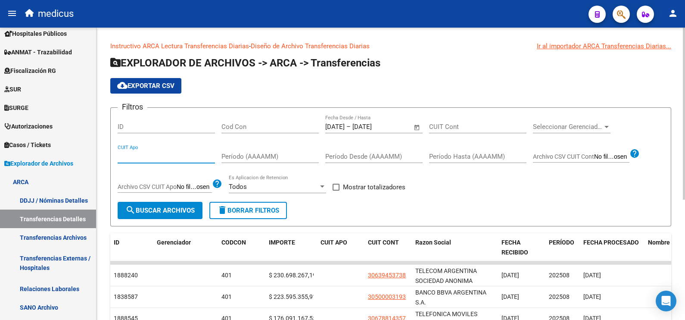
click at [150, 155] on input "CUIT Apo" at bounding box center [166, 157] width 97 height 8
paste input "30-70724707-6"
type input "30-70724707-6"
click at [312, 123] on div "Filtros ID Cod Con [DATE] [DATE] – [DATE] [DATE] Fecha Desde / Hasta CUIT Cont …" at bounding box center [391, 158] width 546 height 87
drag, startPoint x: 398, startPoint y: 126, endPoint x: 316, endPoint y: 126, distance: 81.9
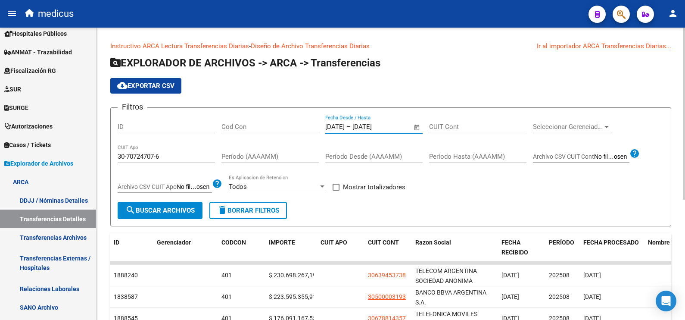
click at [316, 126] on div "Filtros ID Cod Con [DATE] [DATE] – [DATE] [DATE] Fecha Desde / Hasta CUIT Cont …" at bounding box center [391, 158] width 546 height 87
click at [339, 126] on input "[DATE]" at bounding box center [334, 127] width 19 height 8
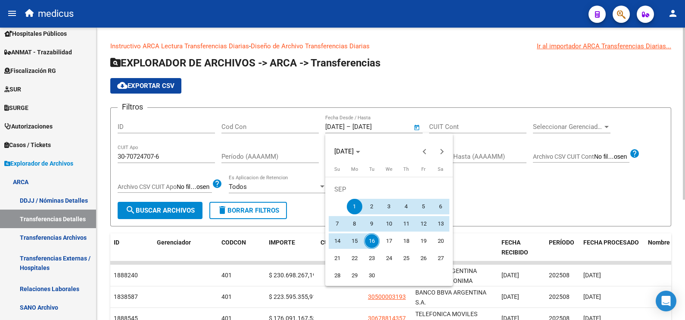
click at [341, 127] on div at bounding box center [342, 160] width 685 height 320
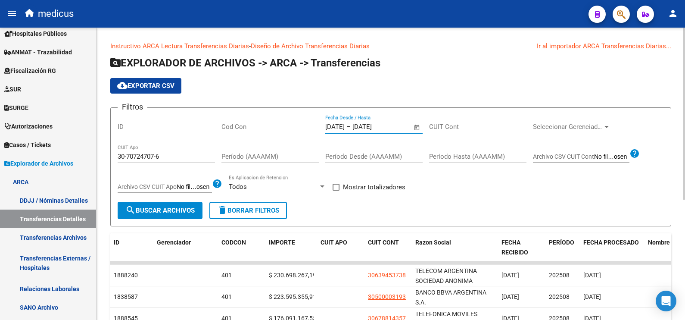
click at [343, 125] on input "[DATE]" at bounding box center [334, 127] width 19 height 8
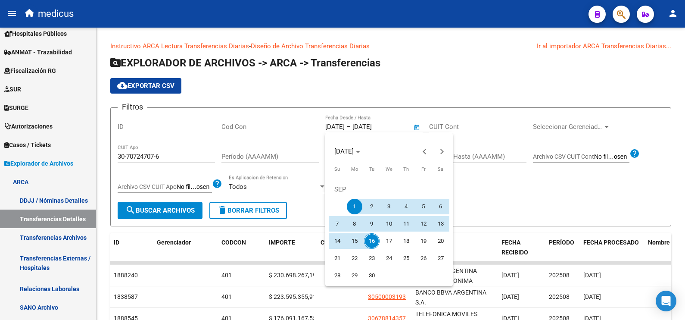
click at [335, 172] on span "Su" at bounding box center [337, 169] width 6 height 6
click at [334, 187] on td "SEP" at bounding box center [389, 189] width 121 height 17
click at [420, 151] on span "Previous month" at bounding box center [424, 151] width 17 height 17
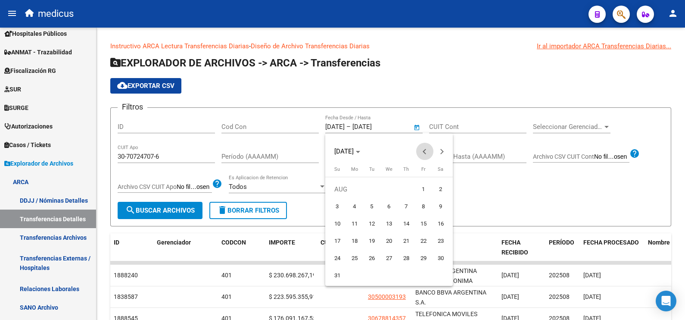
click at [420, 151] on span "Previous month" at bounding box center [424, 151] width 17 height 17
click at [400, 192] on span "1" at bounding box center [407, 189] width 16 height 16
type input "[DATE]"
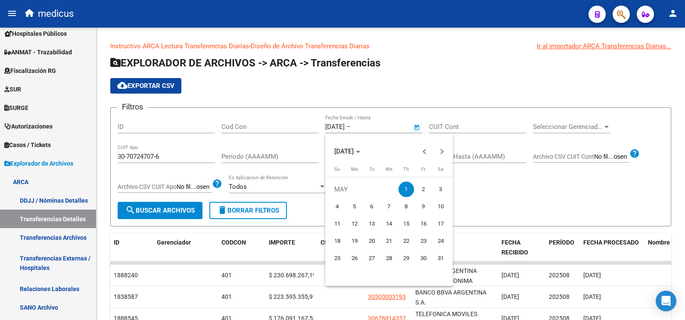
click at [180, 209] on div at bounding box center [342, 160] width 685 height 320
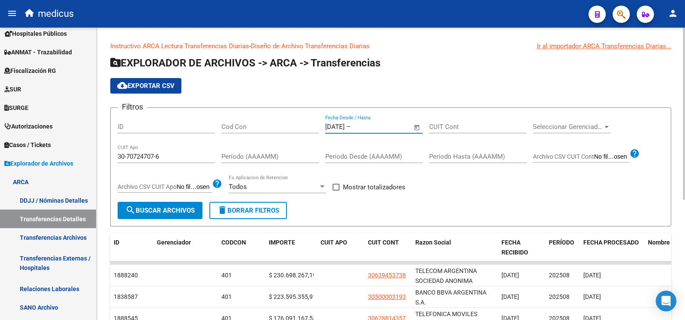
click at [379, 131] on input "text" at bounding box center [374, 127] width 42 height 8
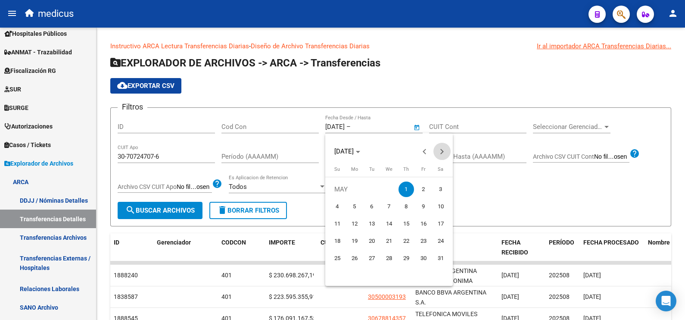
click at [438, 152] on span "Next month" at bounding box center [442, 151] width 17 height 17
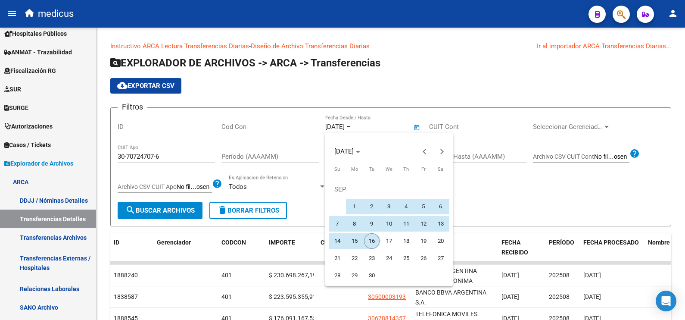
click at [372, 234] on span "16" at bounding box center [372, 241] width 16 height 16
type input "[DATE]"
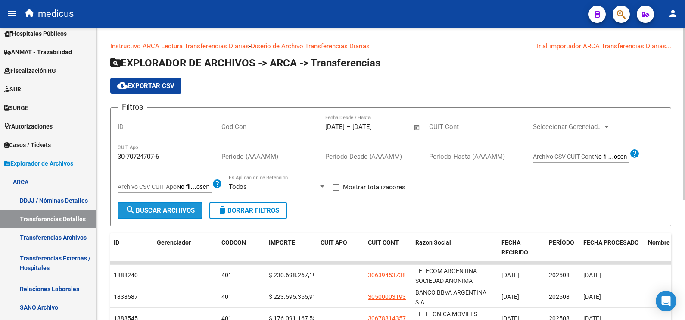
click at [153, 211] on span "search Buscar Archivos" at bounding box center [159, 210] width 69 height 8
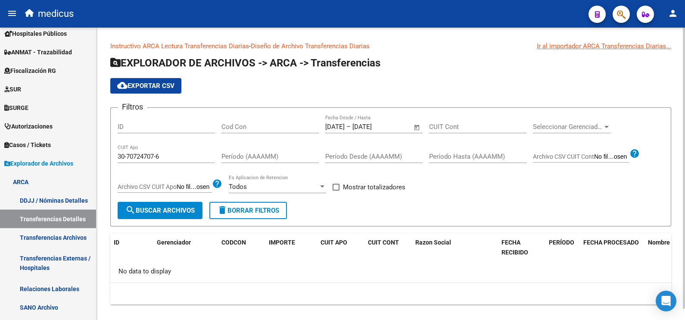
scroll to position [11, 0]
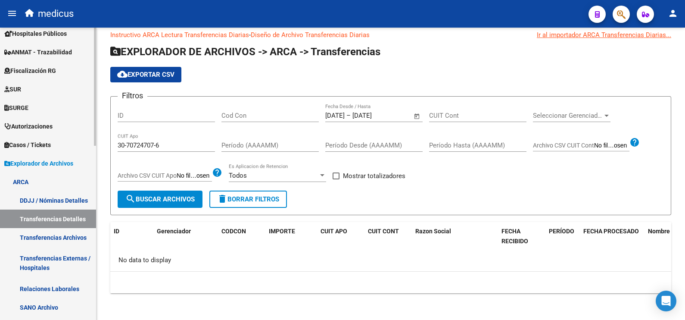
click at [41, 193] on link "DDJJ / Nóminas Detalles" at bounding box center [48, 200] width 96 height 19
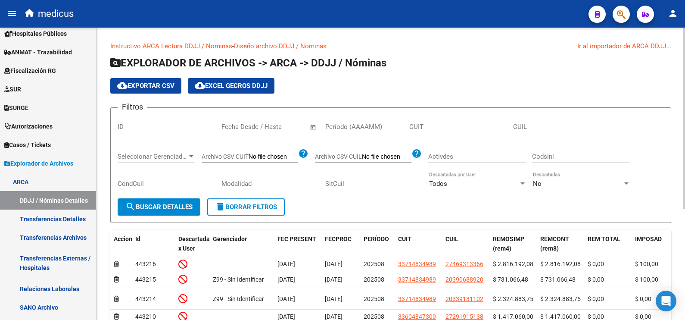
click at [440, 128] on input "CUIT" at bounding box center [457, 127] width 97 height 8
click at [437, 130] on input "CUIT" at bounding box center [457, 127] width 97 height 8
paste input "30-70724707-6"
type input "30-70724707-6"
click at [190, 203] on span "search Buscar Detalles" at bounding box center [158, 207] width 67 height 8
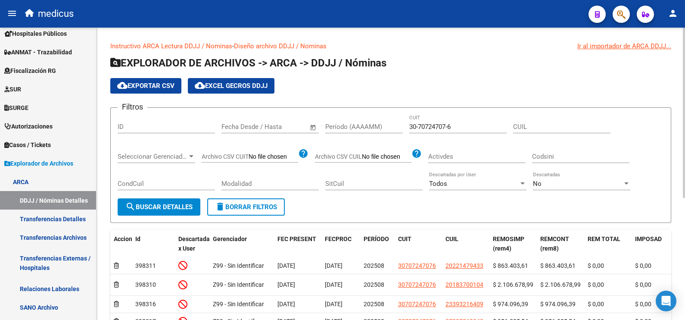
click at [558, 120] on div "CUIL" at bounding box center [561, 124] width 97 height 19
click at [558, 125] on input "CUIL" at bounding box center [561, 127] width 97 height 8
paste input "20-30736526-0"
type input "20-30736526-0"
click at [186, 204] on span "search Buscar Detalles" at bounding box center [158, 207] width 67 height 8
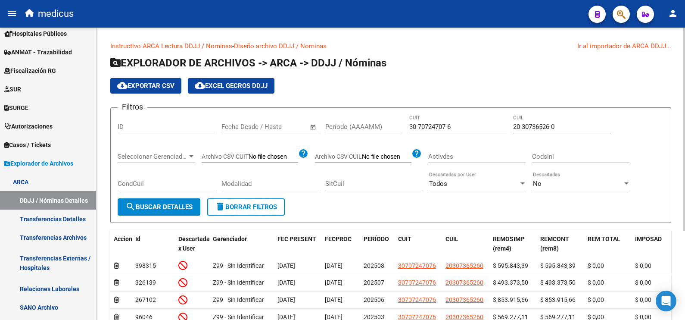
click at [421, 207] on form "Filtros ID Fecha inicio – Fecha fin Fecha Desde / Hasta Período (AAAAMM) 30-707…" at bounding box center [390, 165] width 561 height 116
click at [157, 84] on span "cloud_download Exportar CSV" at bounding box center [145, 86] width 57 height 8
